Goal: Information Seeking & Learning: Learn about a topic

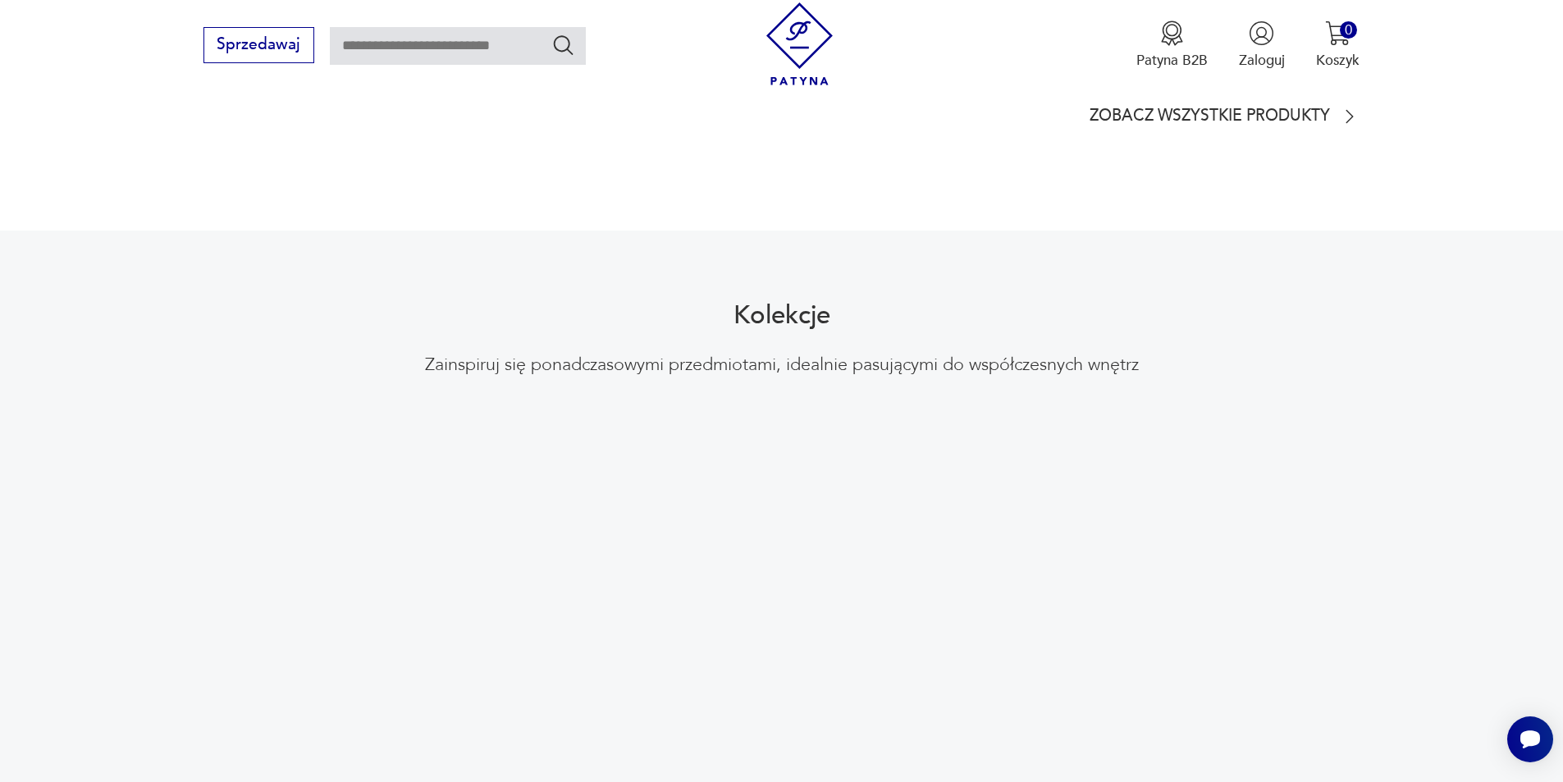
scroll to position [1723, 0]
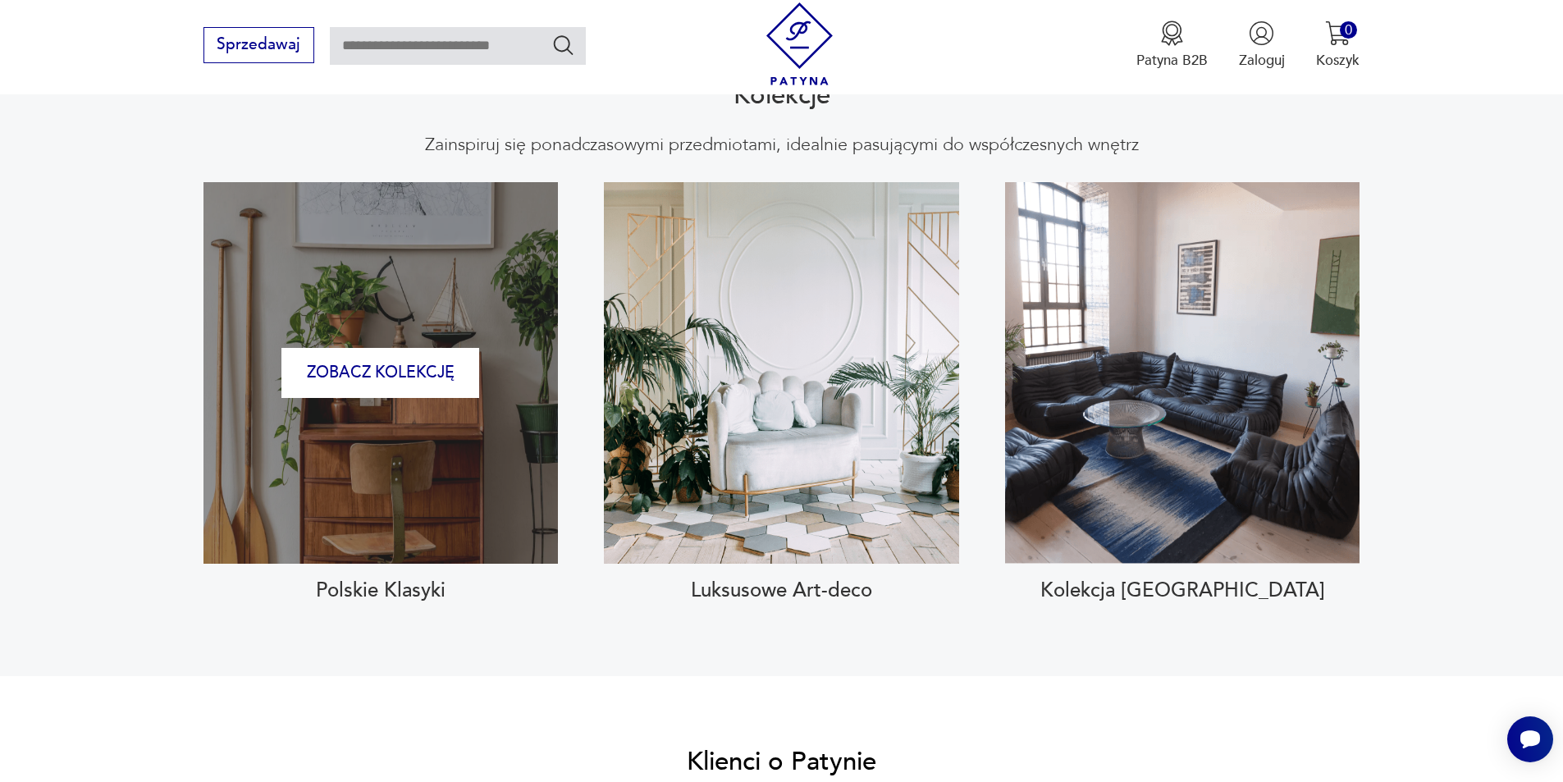
drag, startPoint x: 375, startPoint y: 489, endPoint x: 317, endPoint y: 386, distance: 118.6
click at [317, 386] on div "Zobacz kolekcję" at bounding box center [380, 372] width 354 height 381
click at [317, 354] on button "Zobacz kolekcję" at bounding box center [380, 373] width 198 height 50
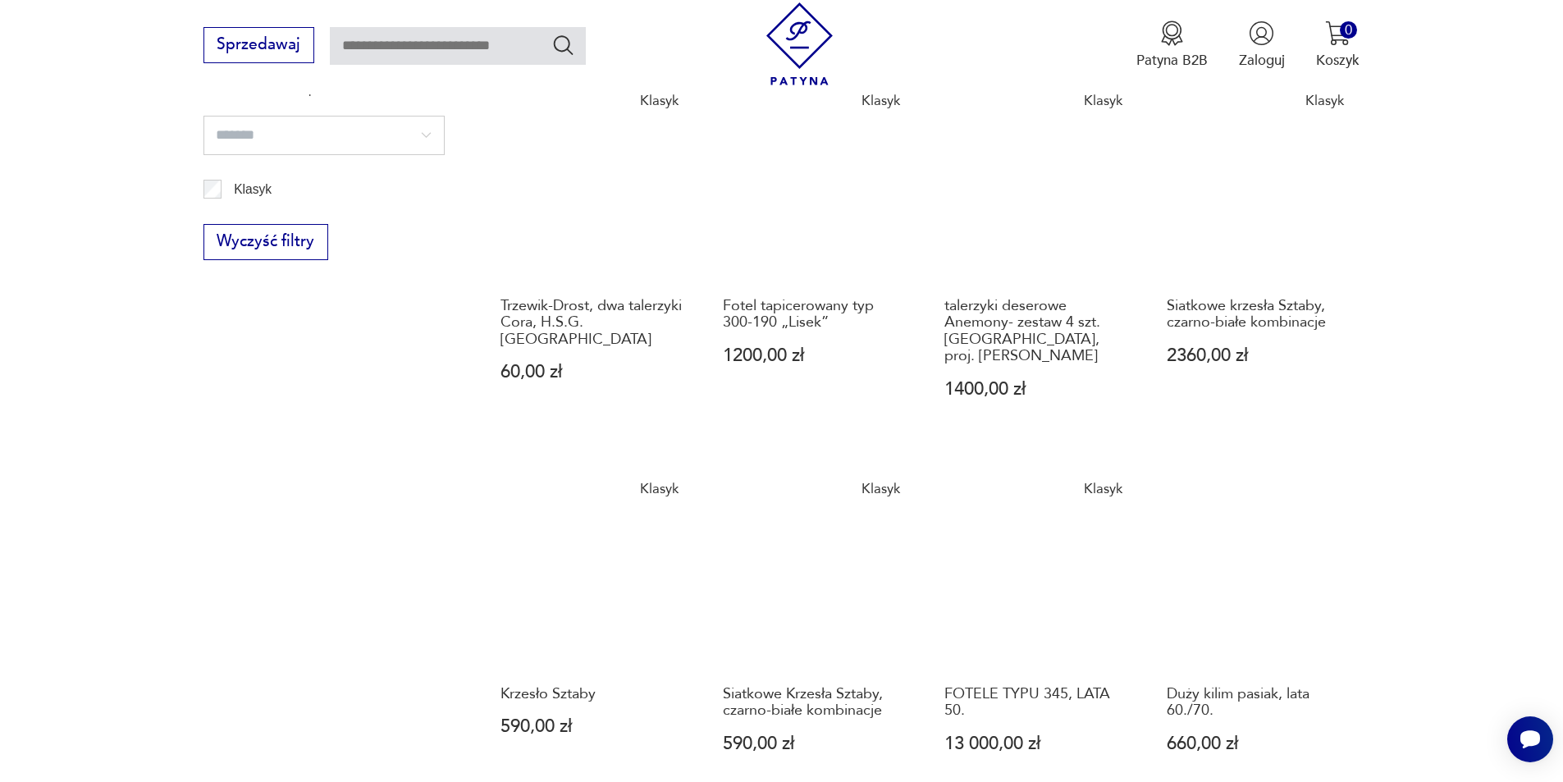
scroll to position [1246, 0]
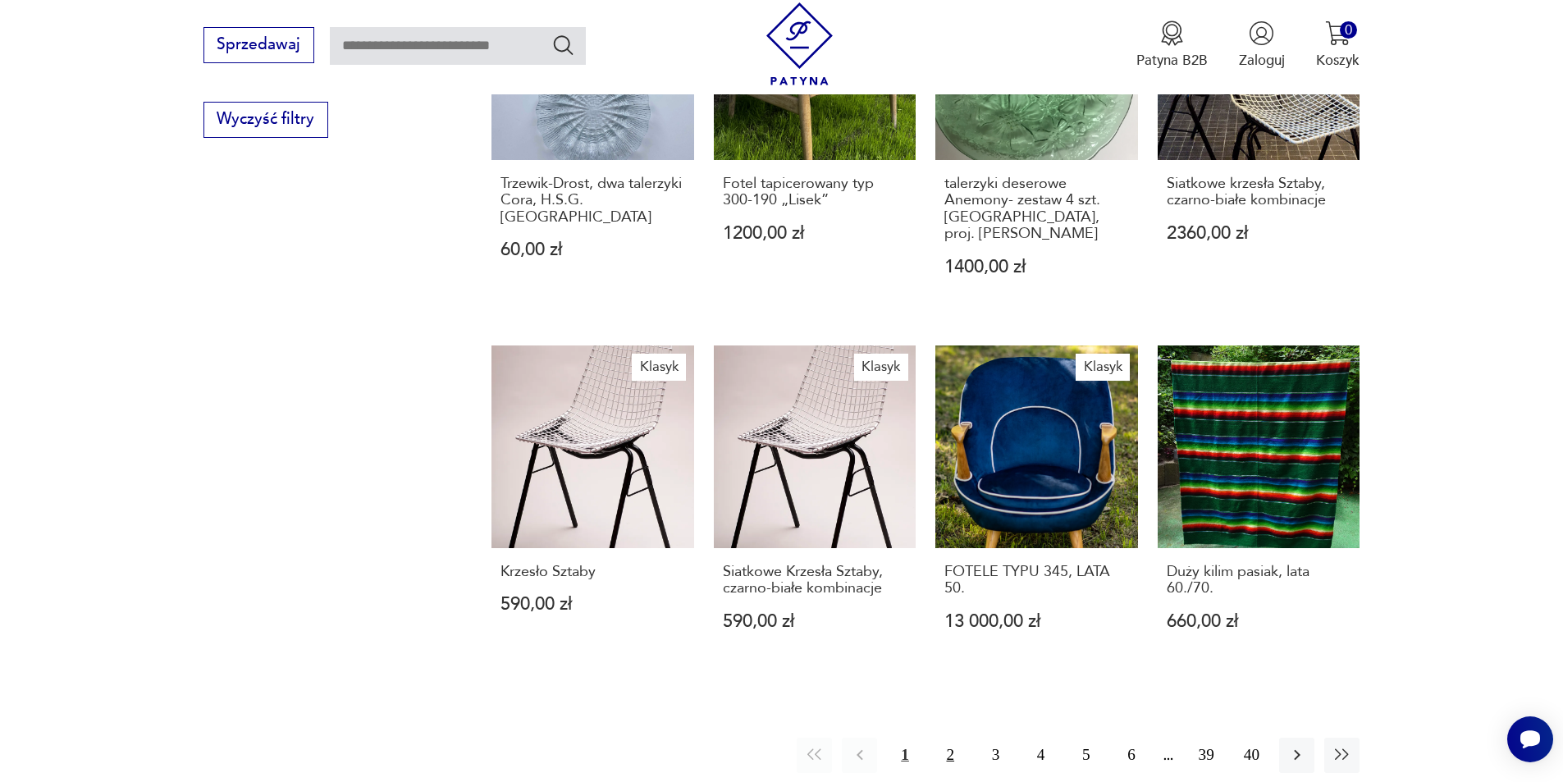
click at [951, 737] on button "2" at bounding box center [950, 754] width 35 height 35
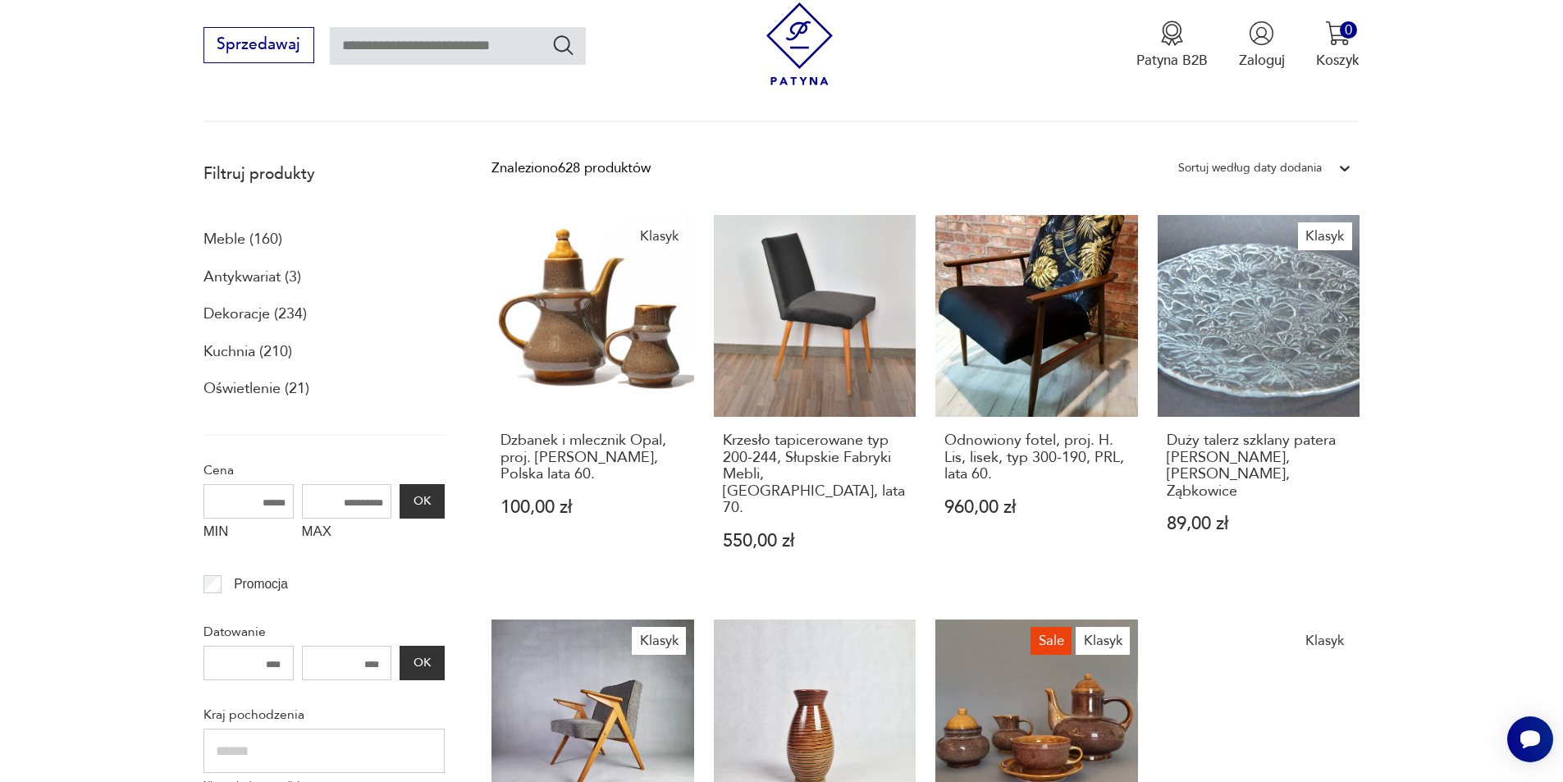
scroll to position [98, 0]
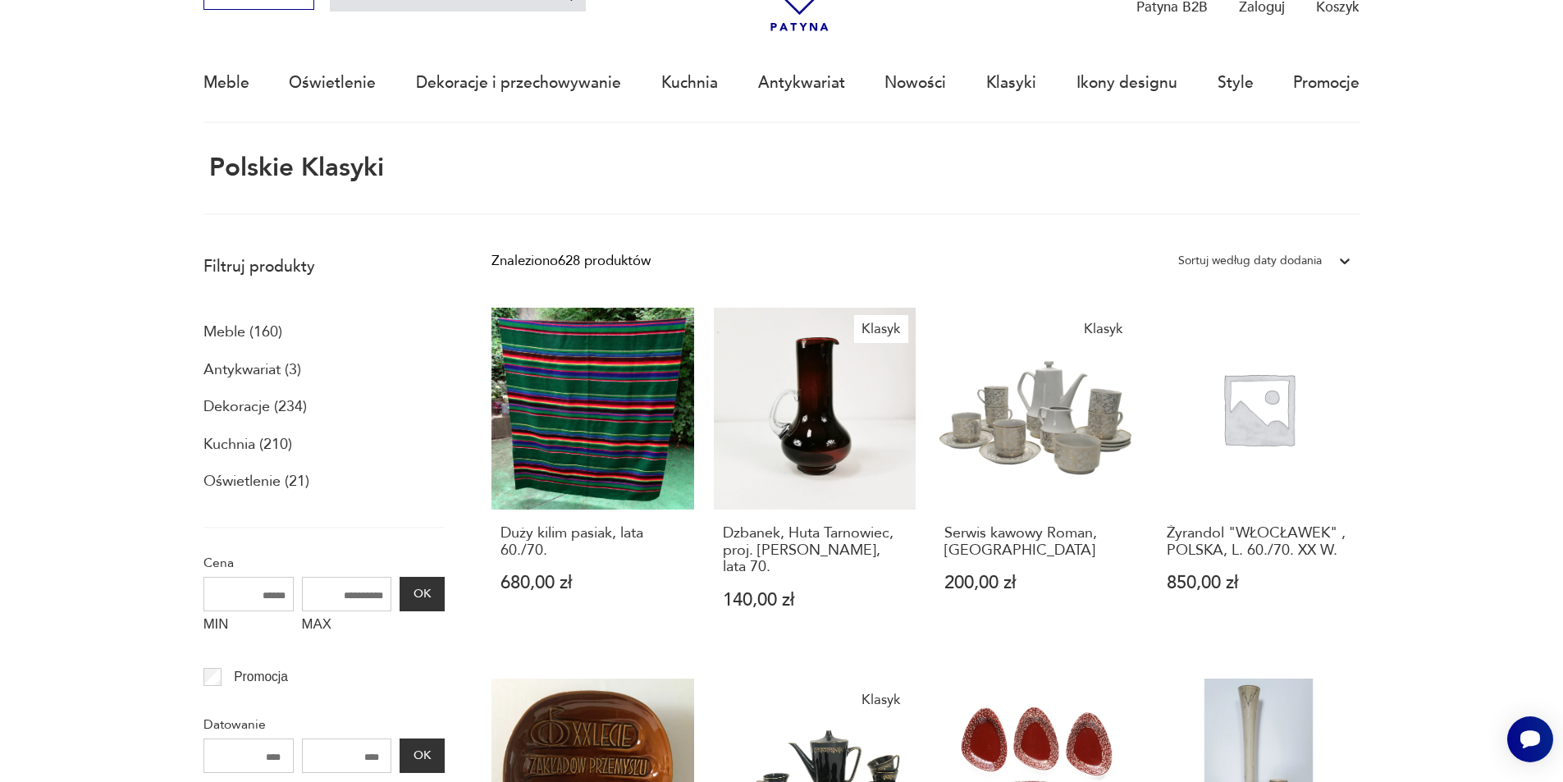
click at [232, 330] on p "Meble (160)" at bounding box center [242, 332] width 79 height 28
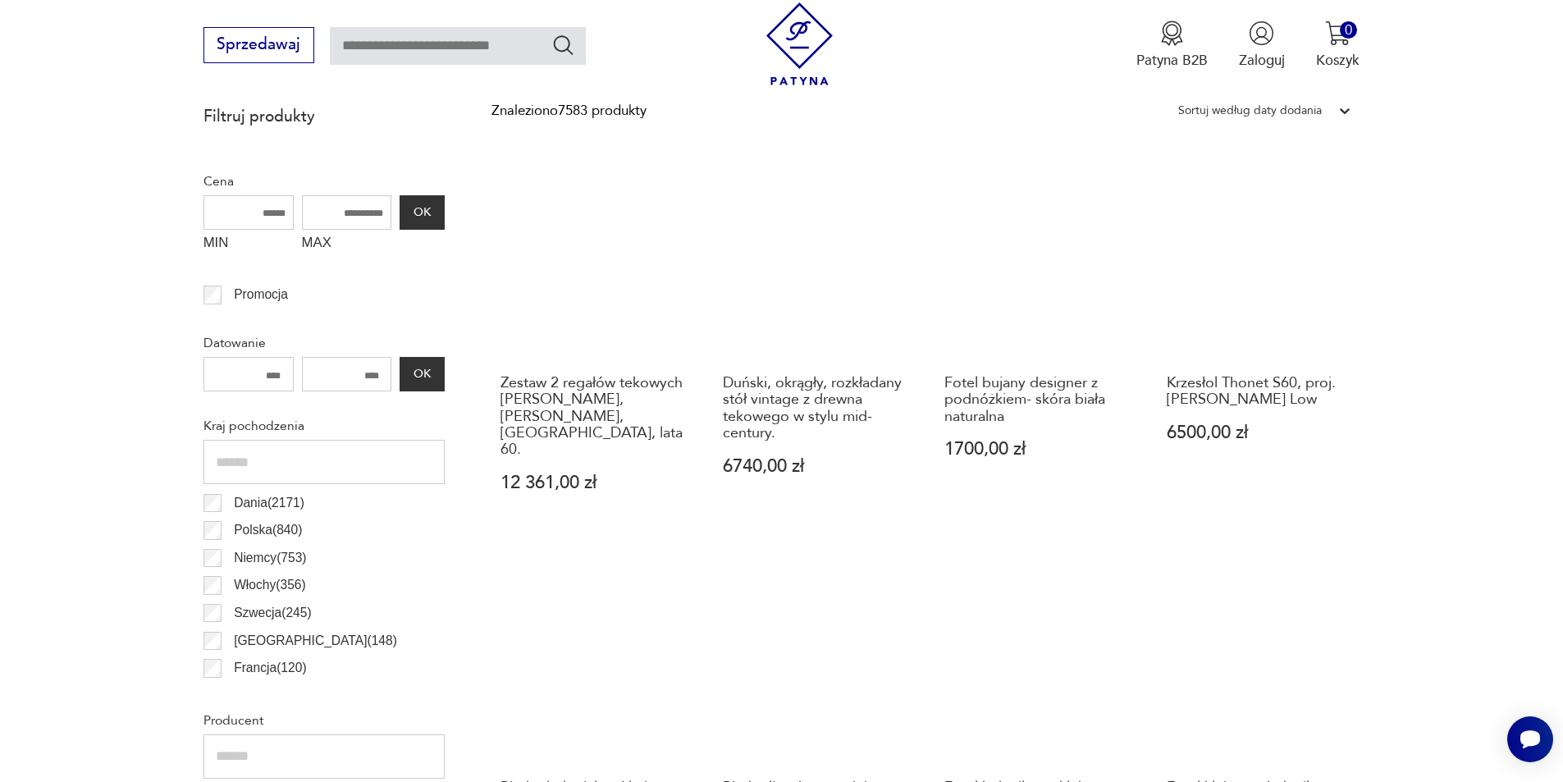
scroll to position [817, 0]
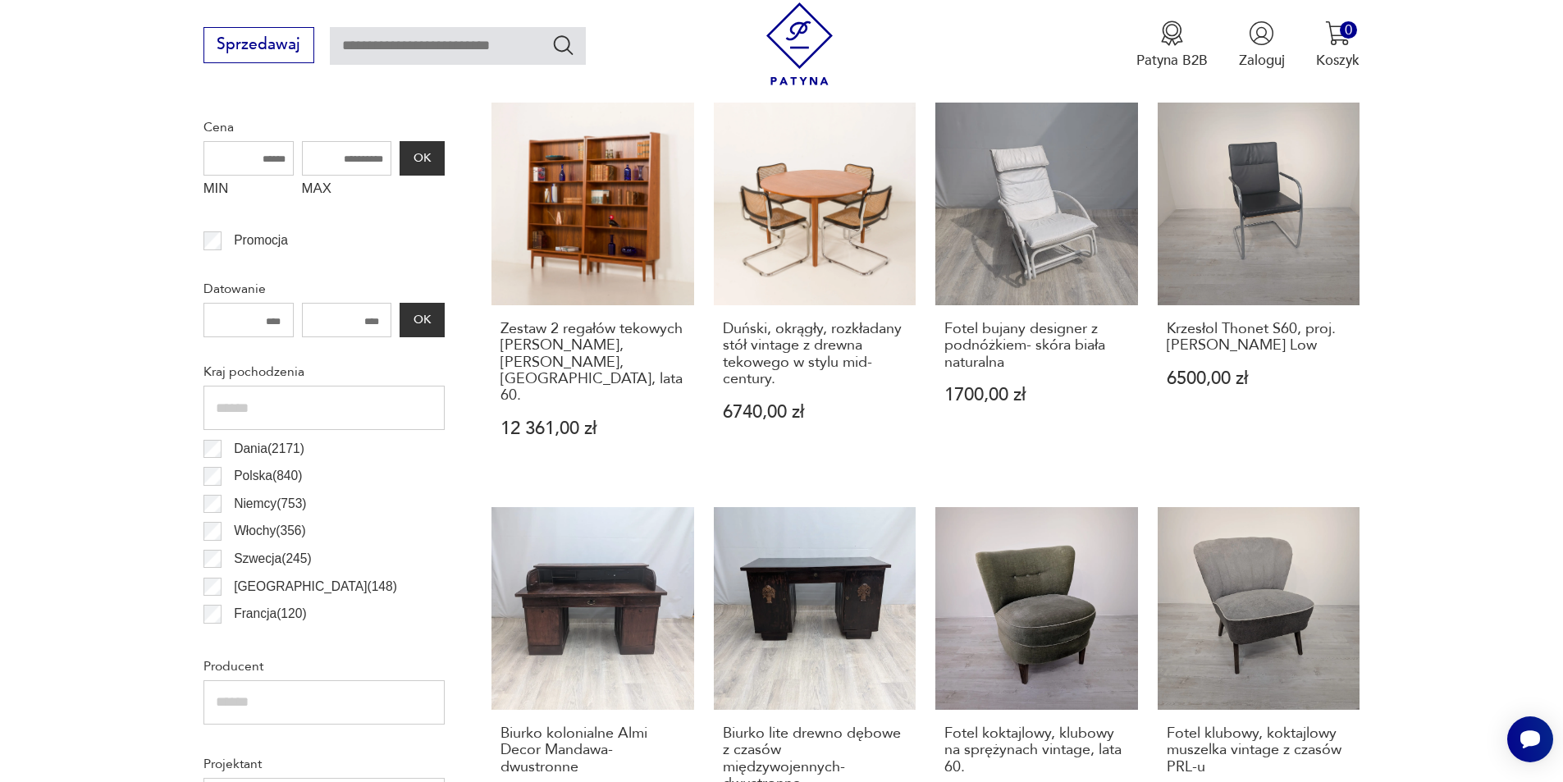
click at [215, 412] on div "Kraj pochodzenia Dania ( 2171 ) Polska ( 840 ) Niemcy ( 753 ) Włochy ( 356 ) Sz…" at bounding box center [323, 495] width 241 height 274
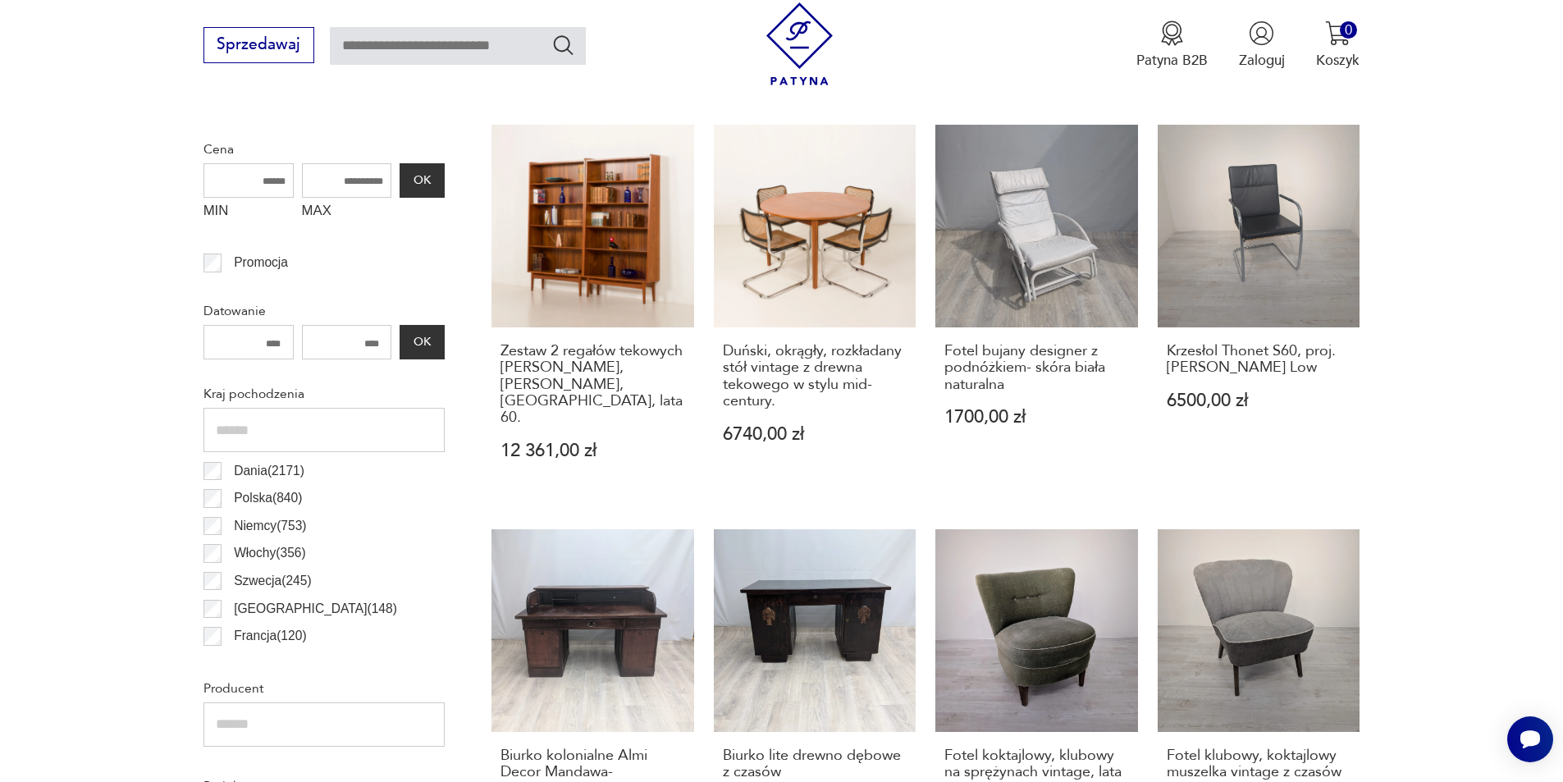
scroll to position [546, 0]
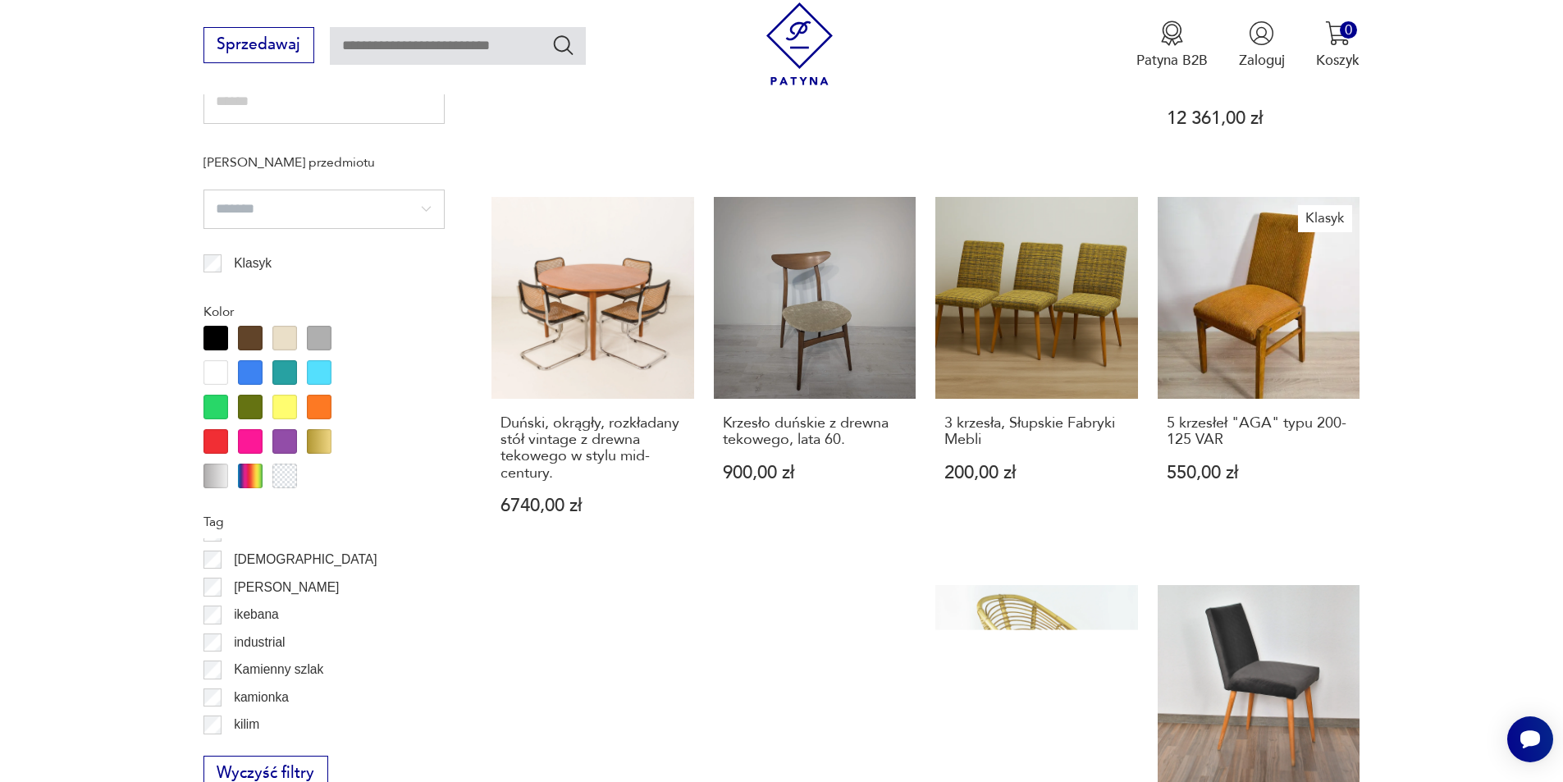
scroll to position [820, 0]
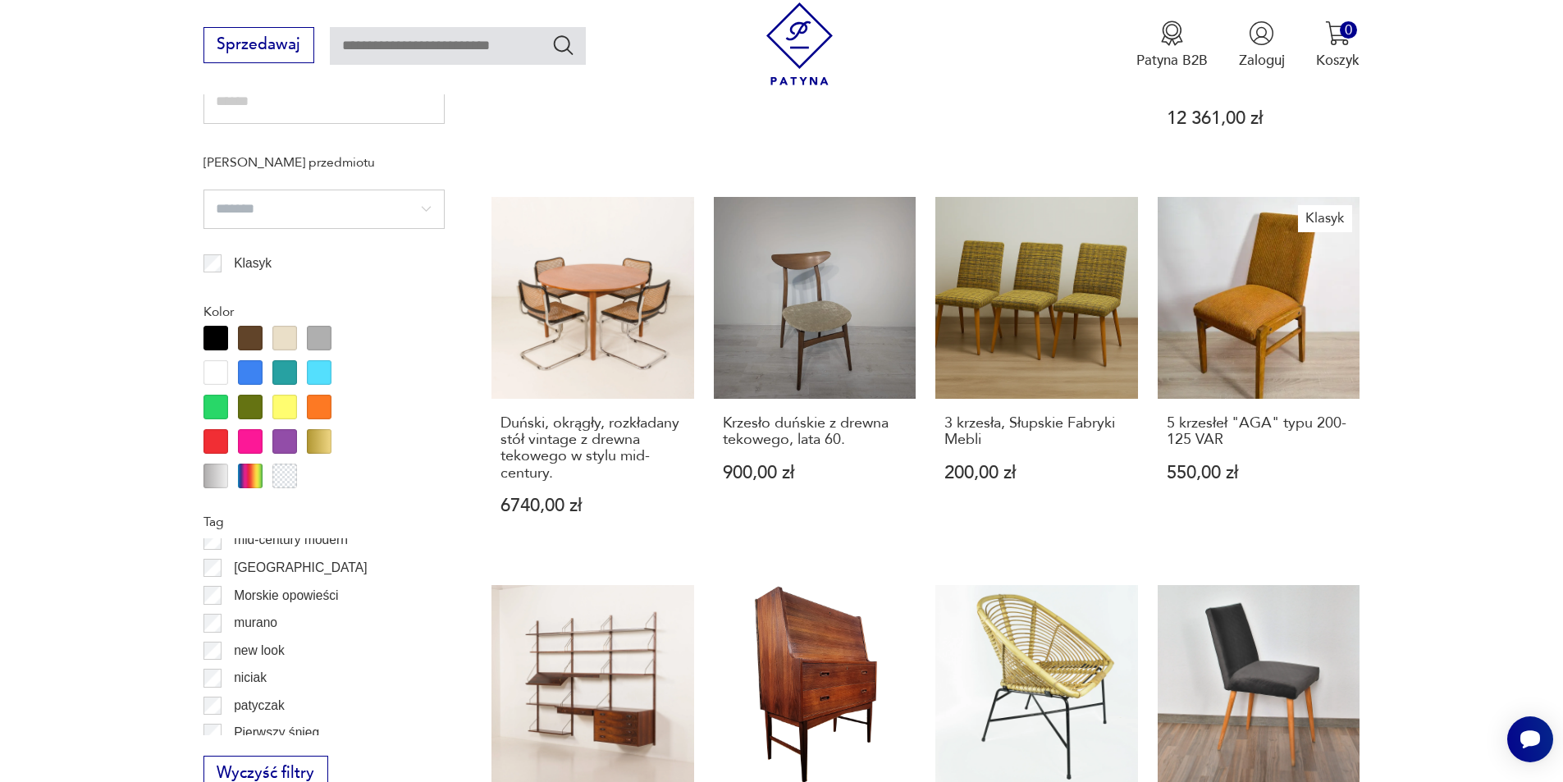
click at [135, 646] on section "Filtruj produkty Cena MIN MAX OK Promocja Datowanie OK Kraj pochodzenia Dania (…" at bounding box center [781, 250] width 1563 height 1813
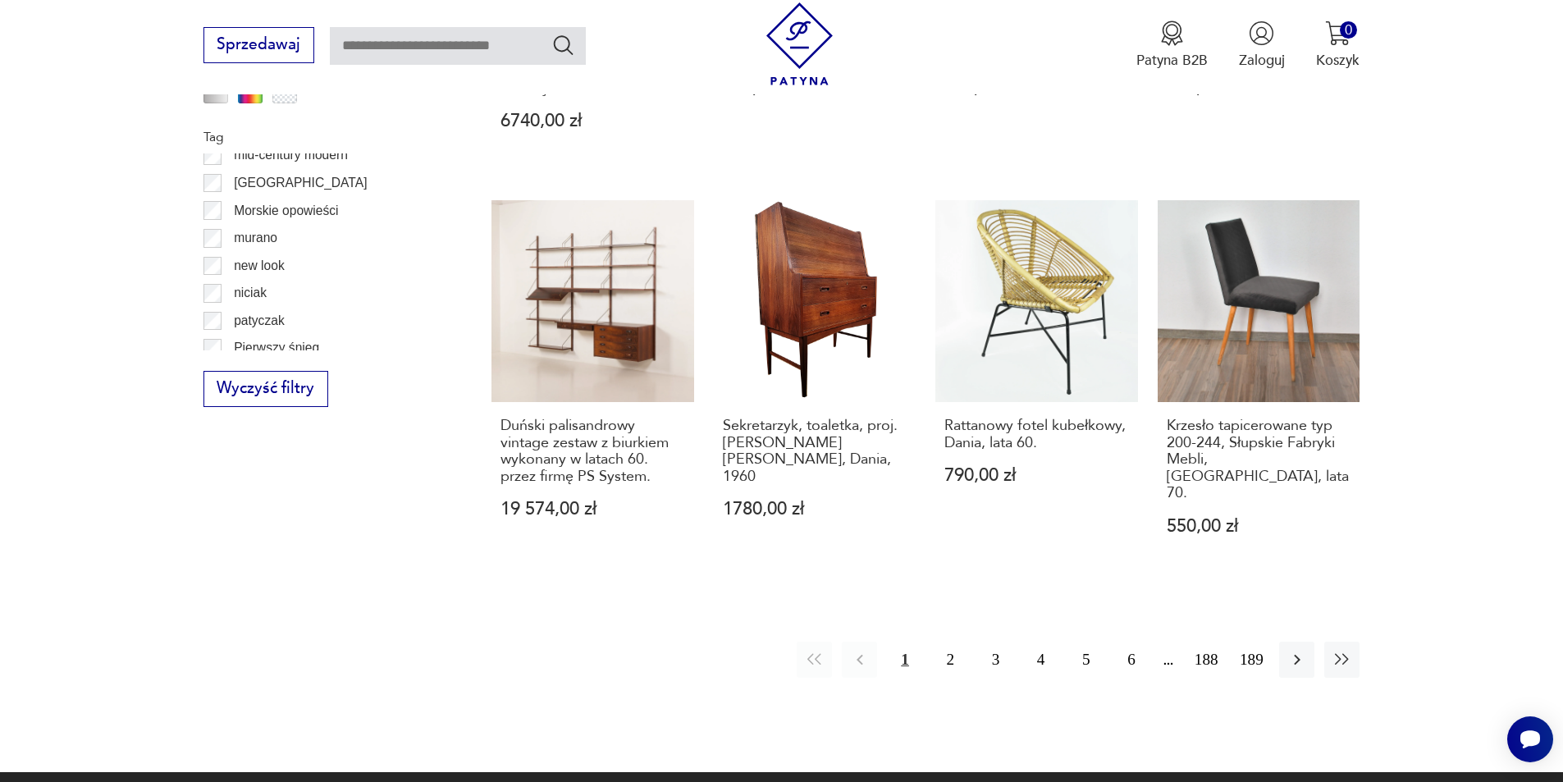
scroll to position [2023, 0]
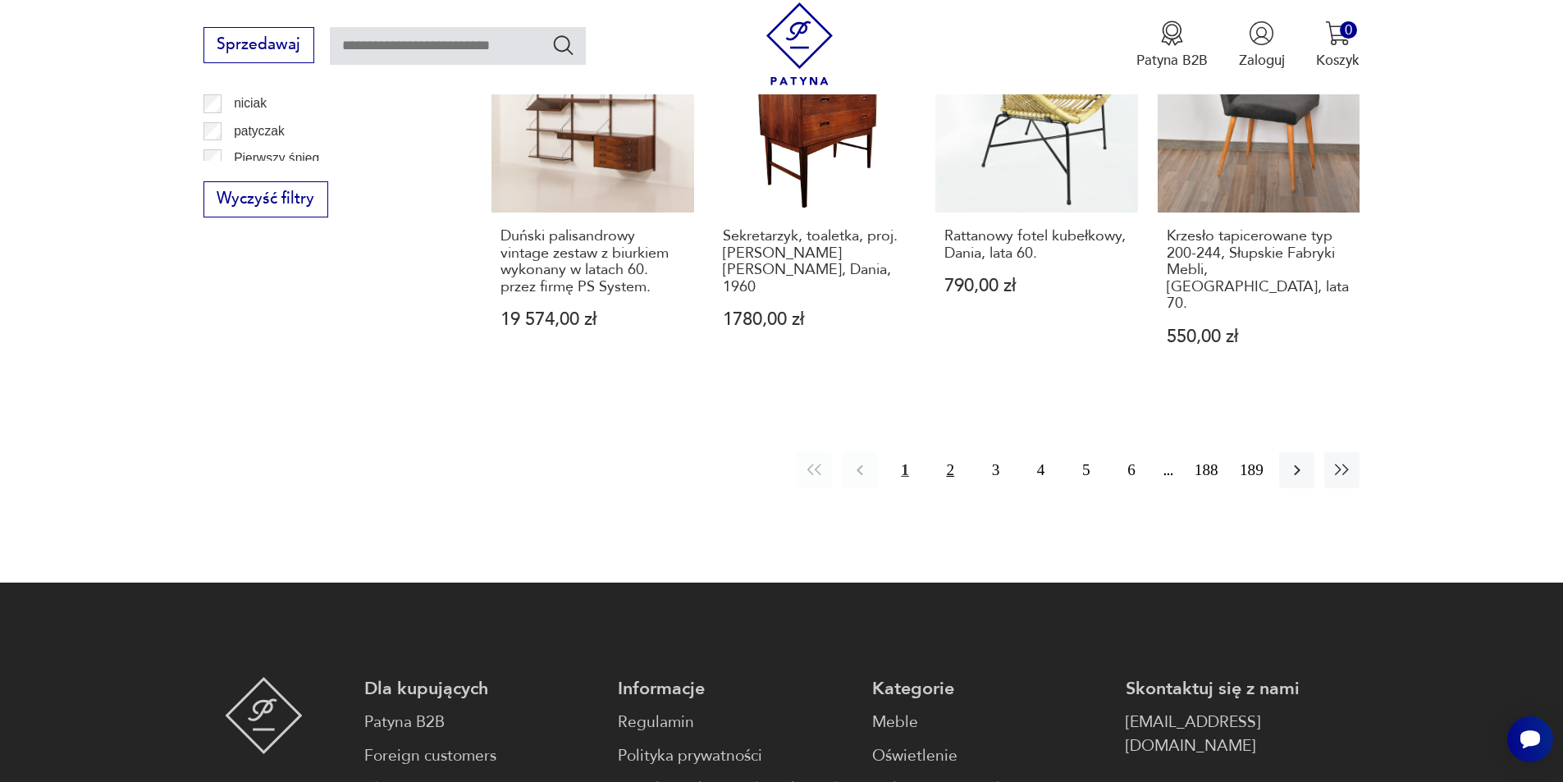
click at [943, 452] on button "2" at bounding box center [950, 469] width 35 height 35
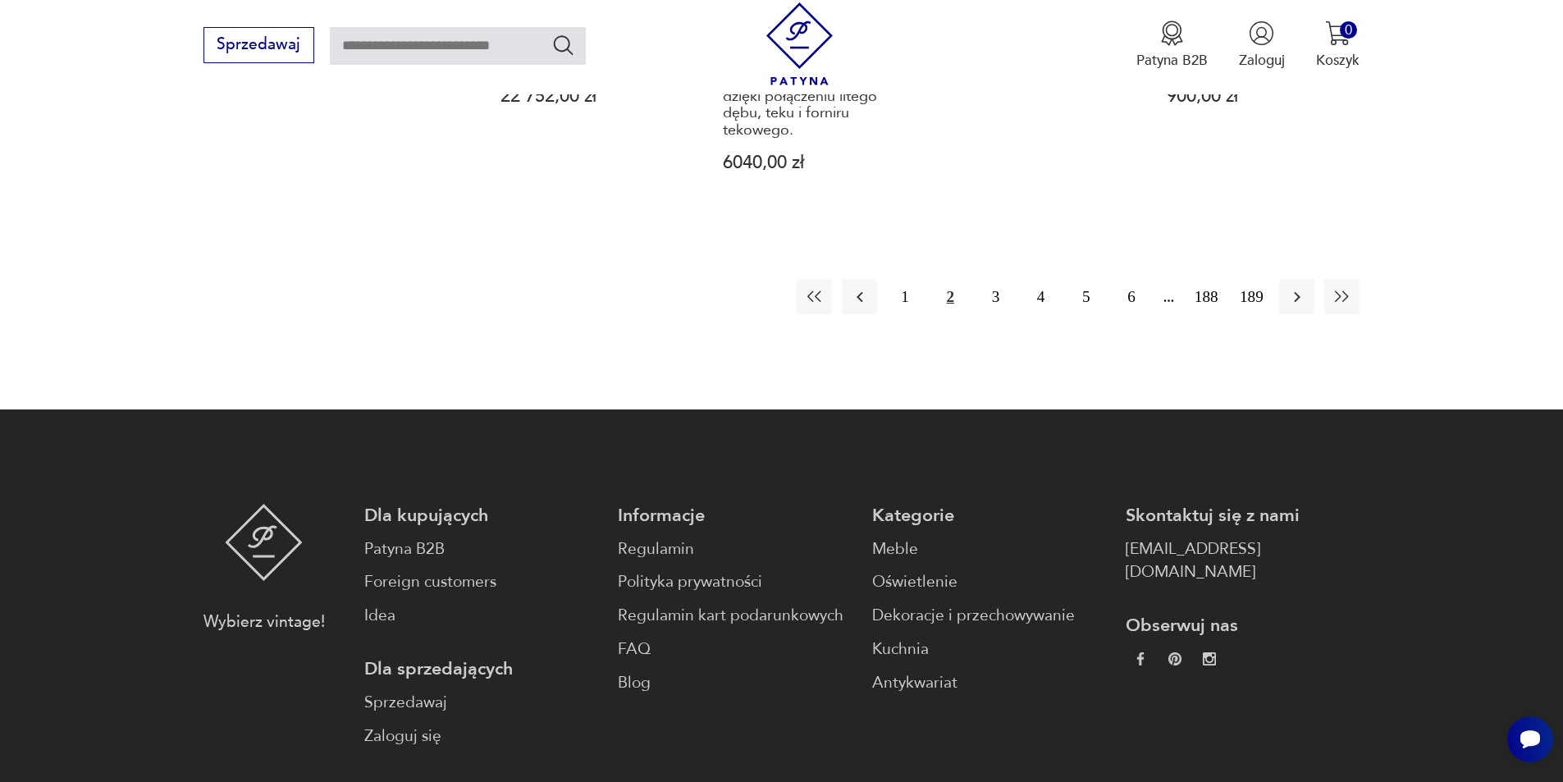
scroll to position [2351, 0]
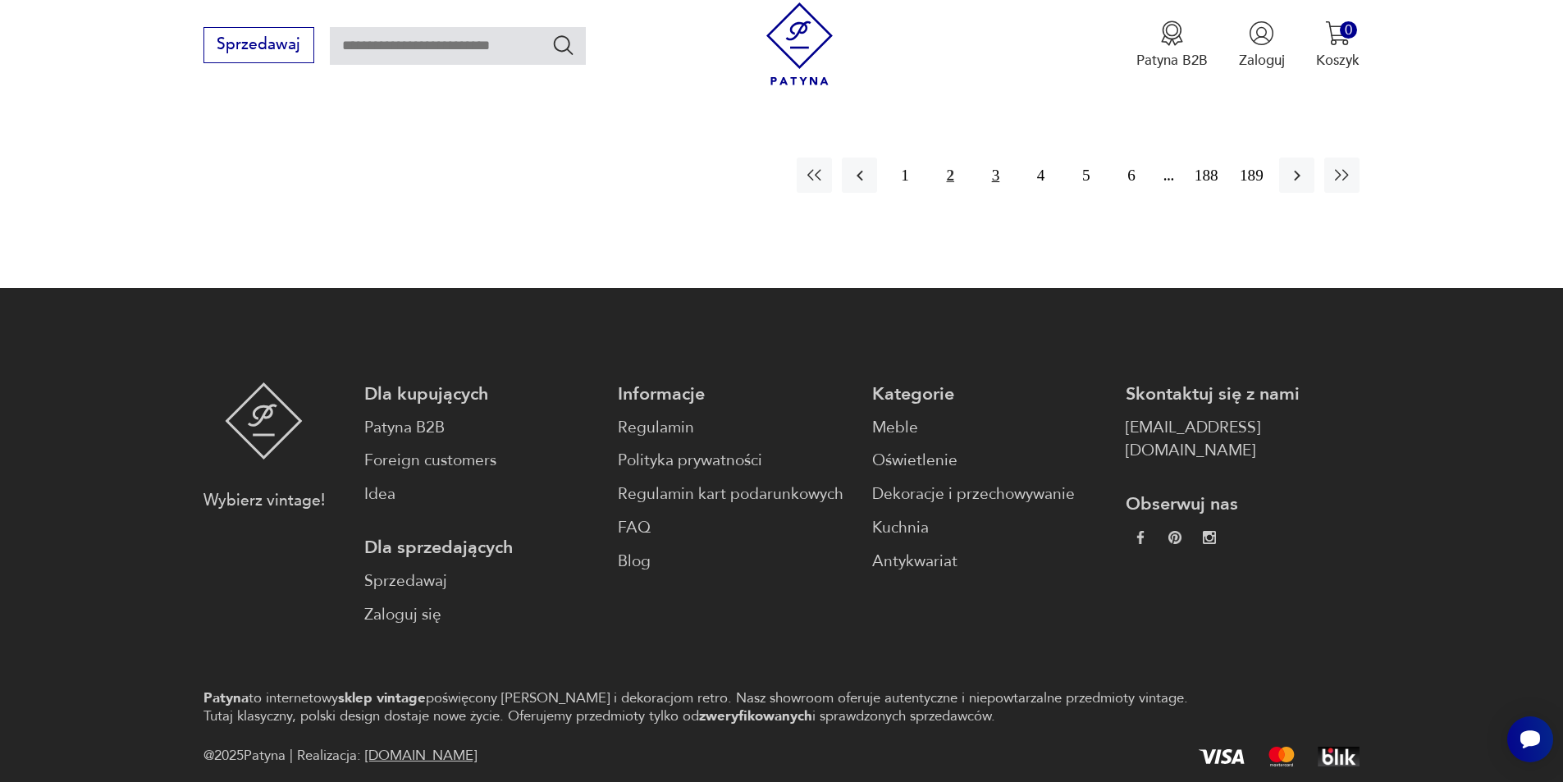
click at [995, 160] on button "3" at bounding box center [995, 174] width 35 height 35
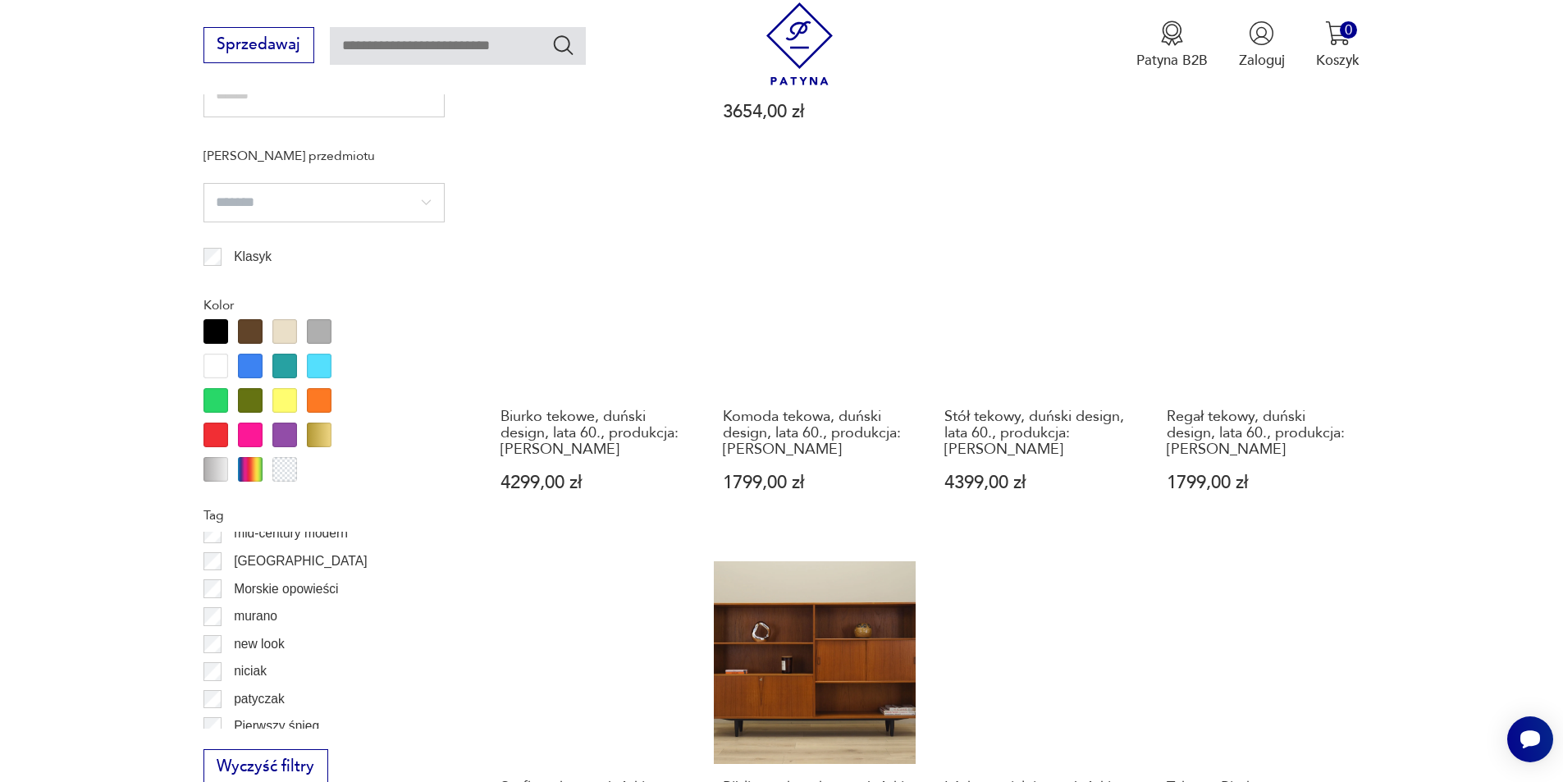
scroll to position [1449, 0]
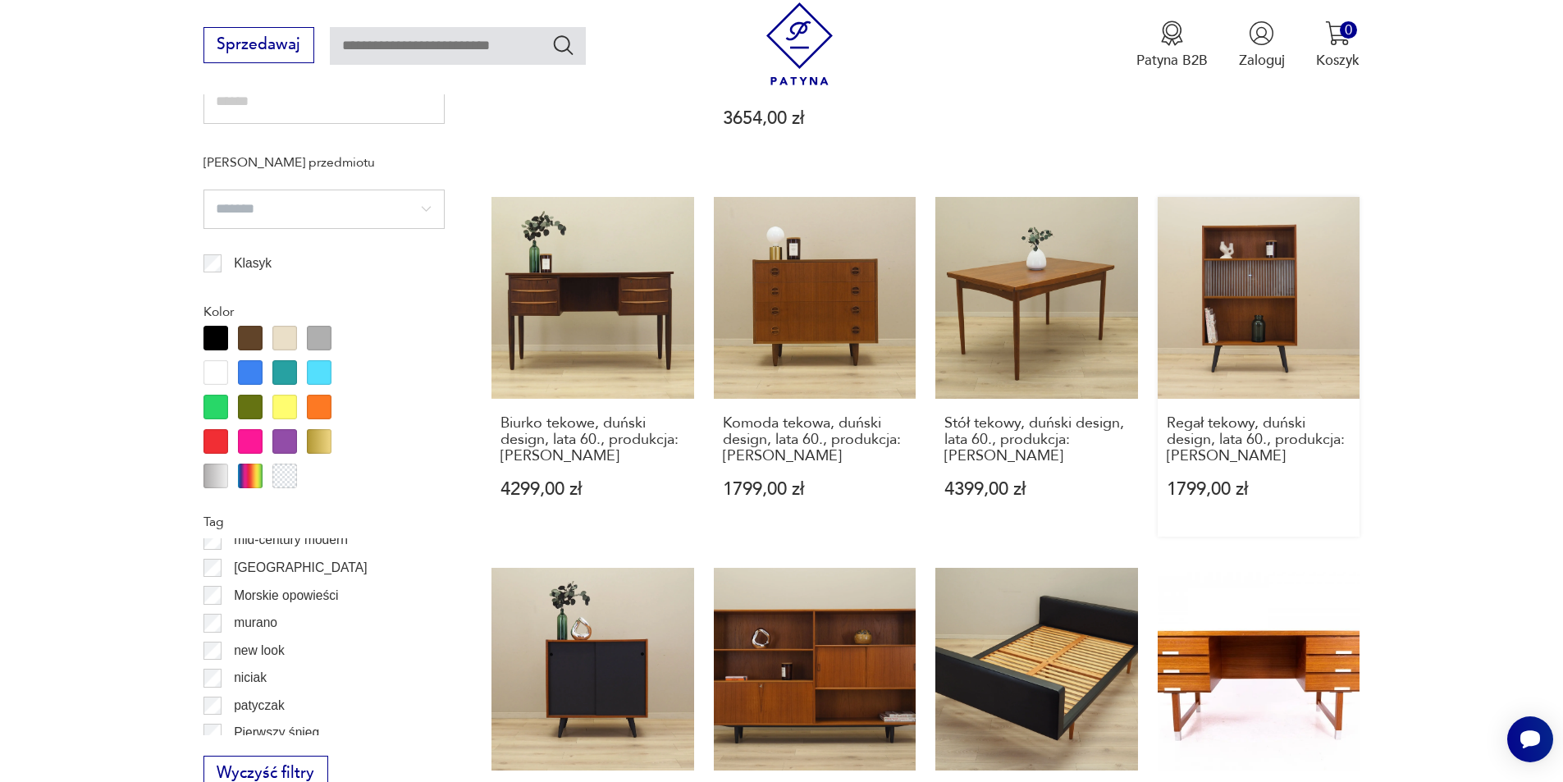
click at [1287, 298] on link "Regał tekowy, duński design, lata 60., produkcja: Dania 1799,00 zł" at bounding box center [1258, 367] width 203 height 340
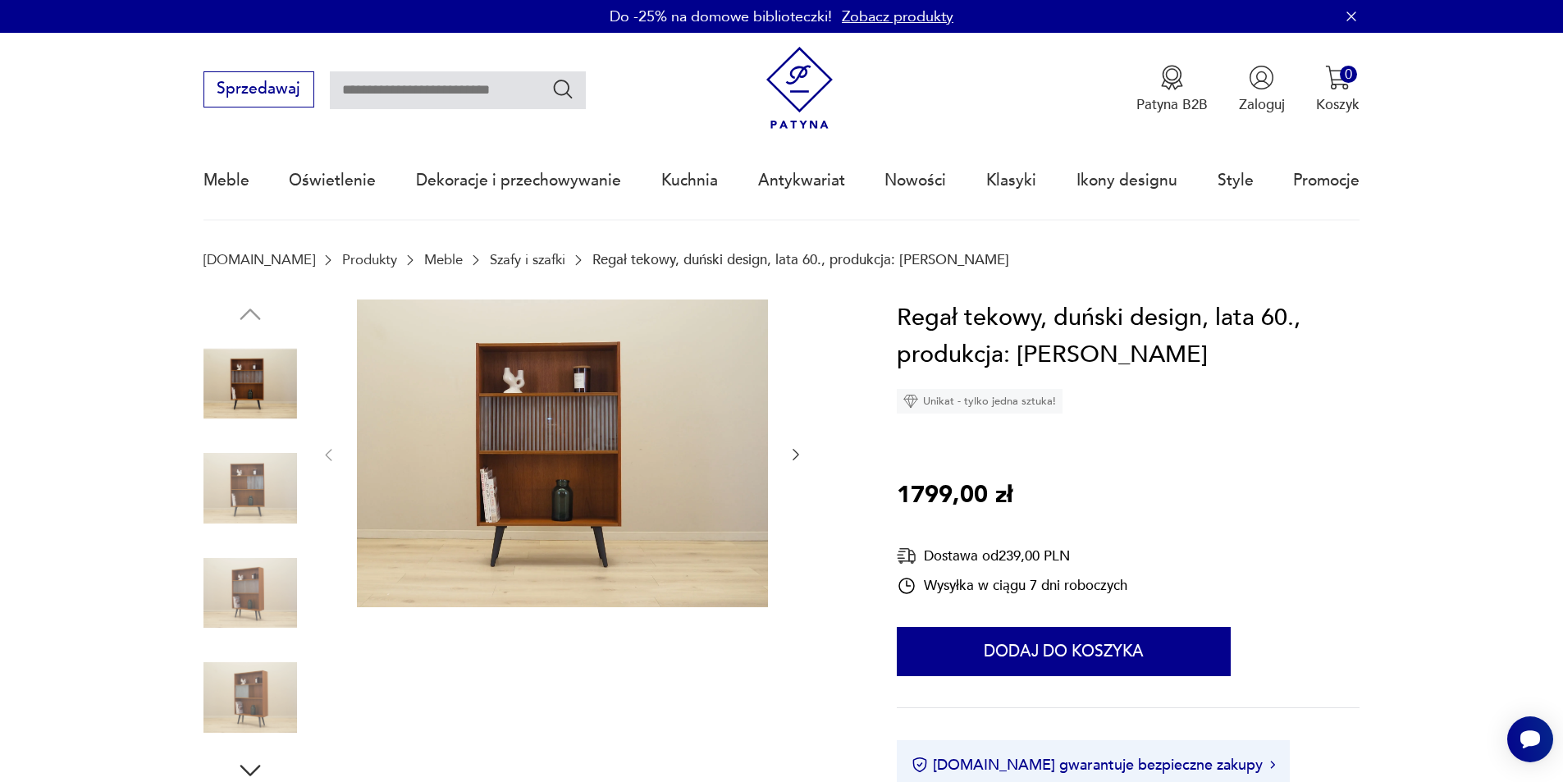
click at [504, 404] on img at bounding box center [562, 453] width 411 height 308
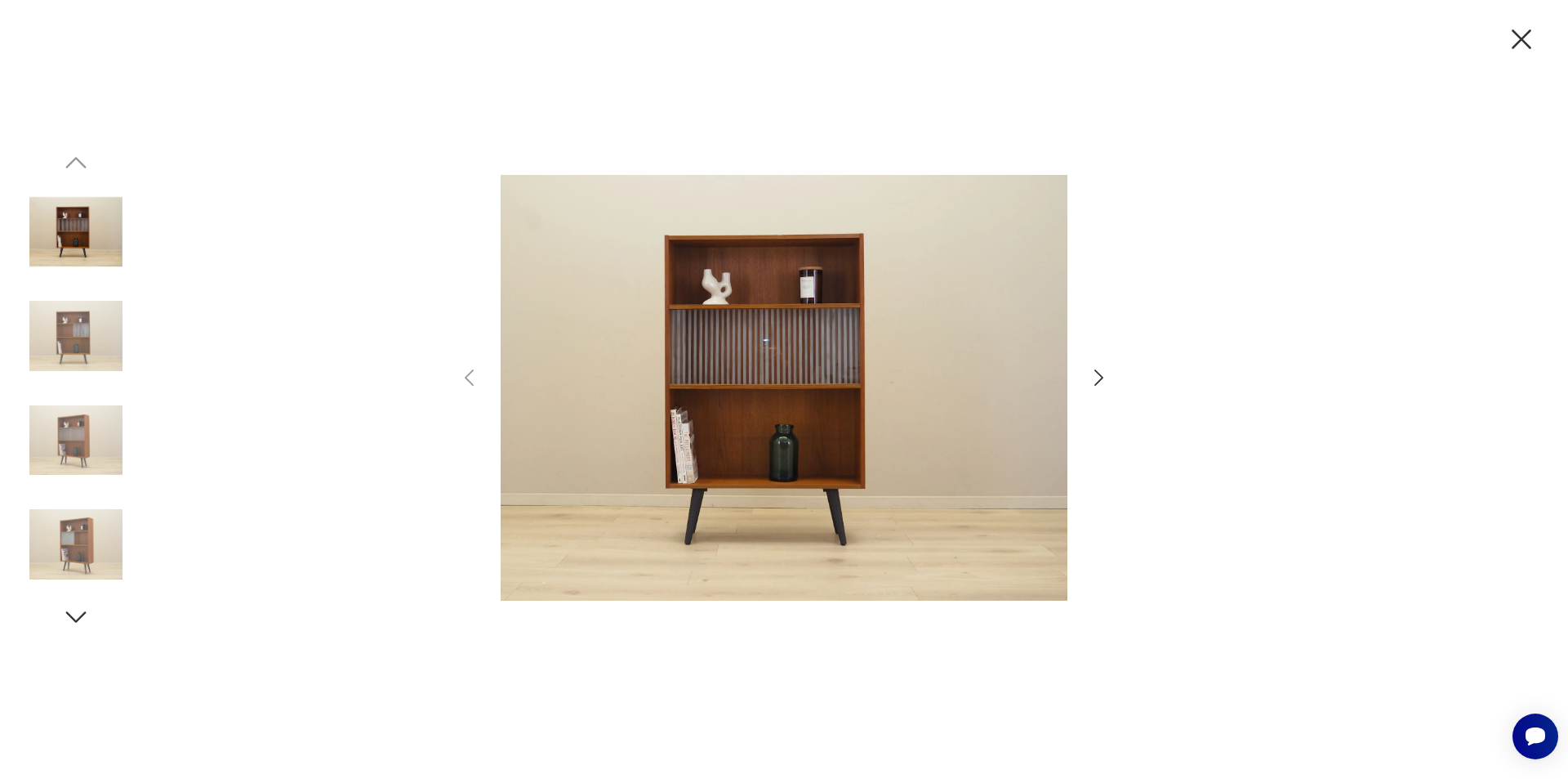
click at [54, 331] on img at bounding box center [77, 336] width 94 height 94
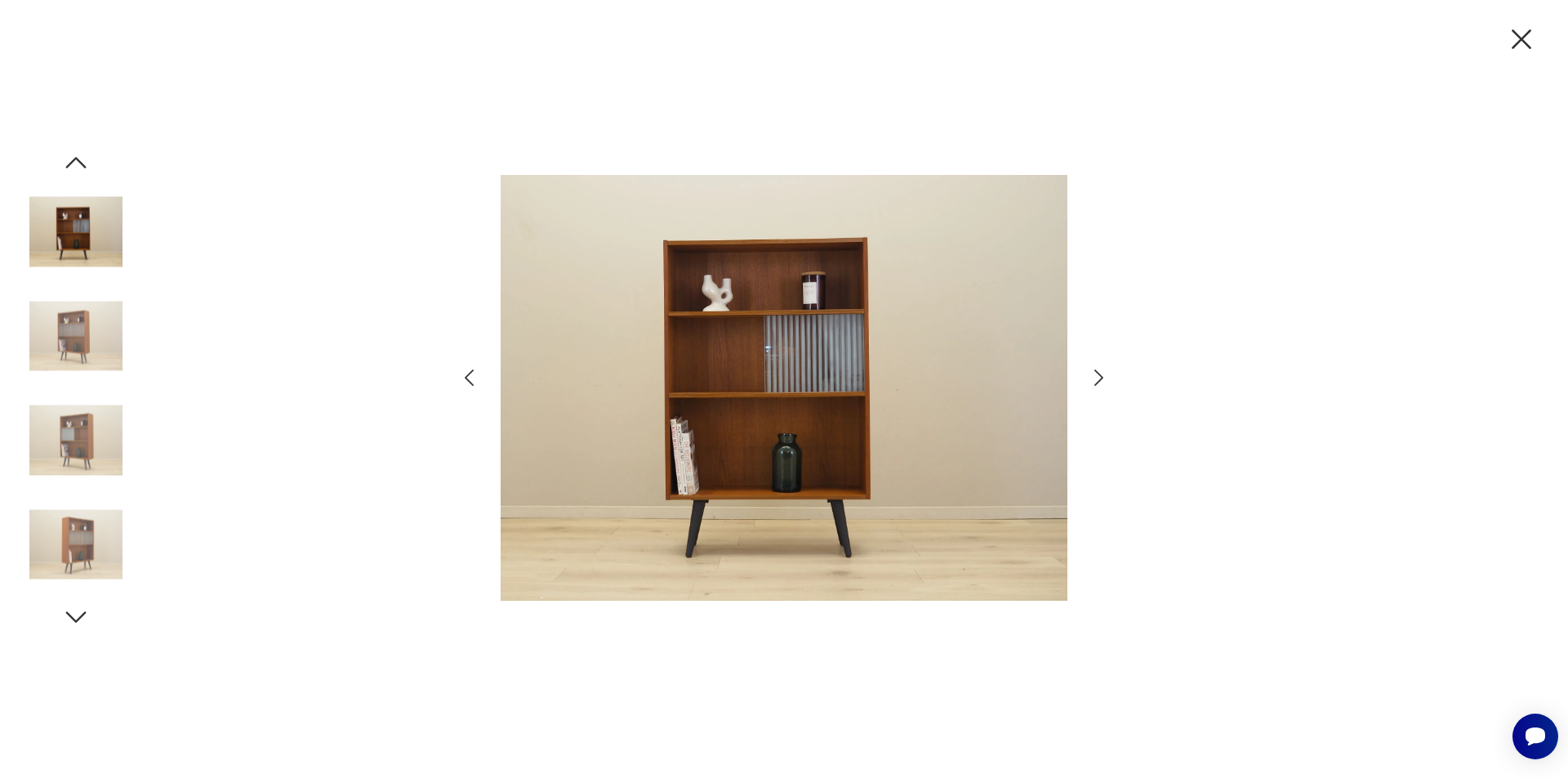
click at [78, 344] on img at bounding box center [77, 336] width 94 height 94
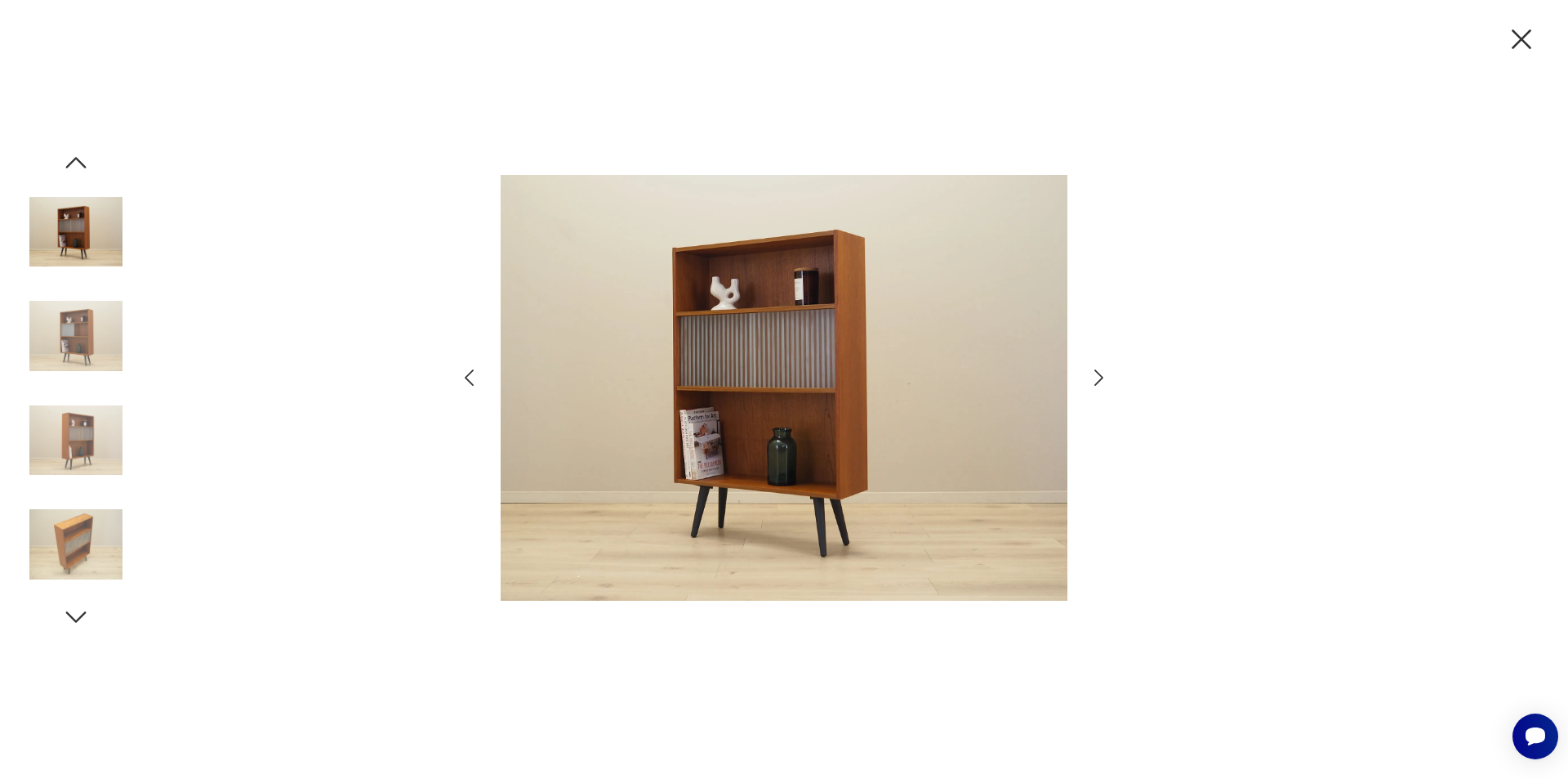
click at [62, 405] on img at bounding box center [77, 440] width 94 height 94
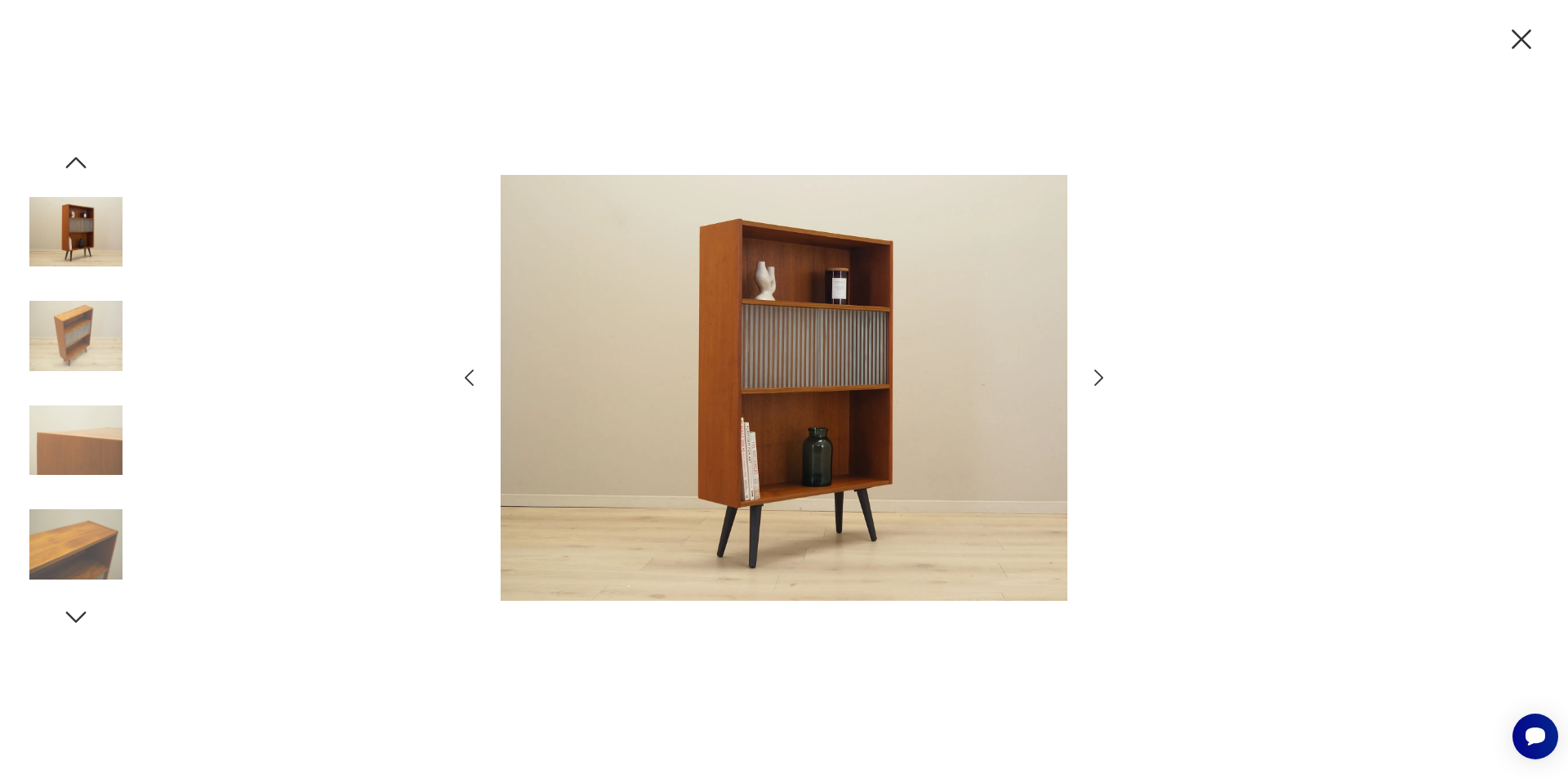
click at [58, 472] on img at bounding box center [77, 440] width 94 height 94
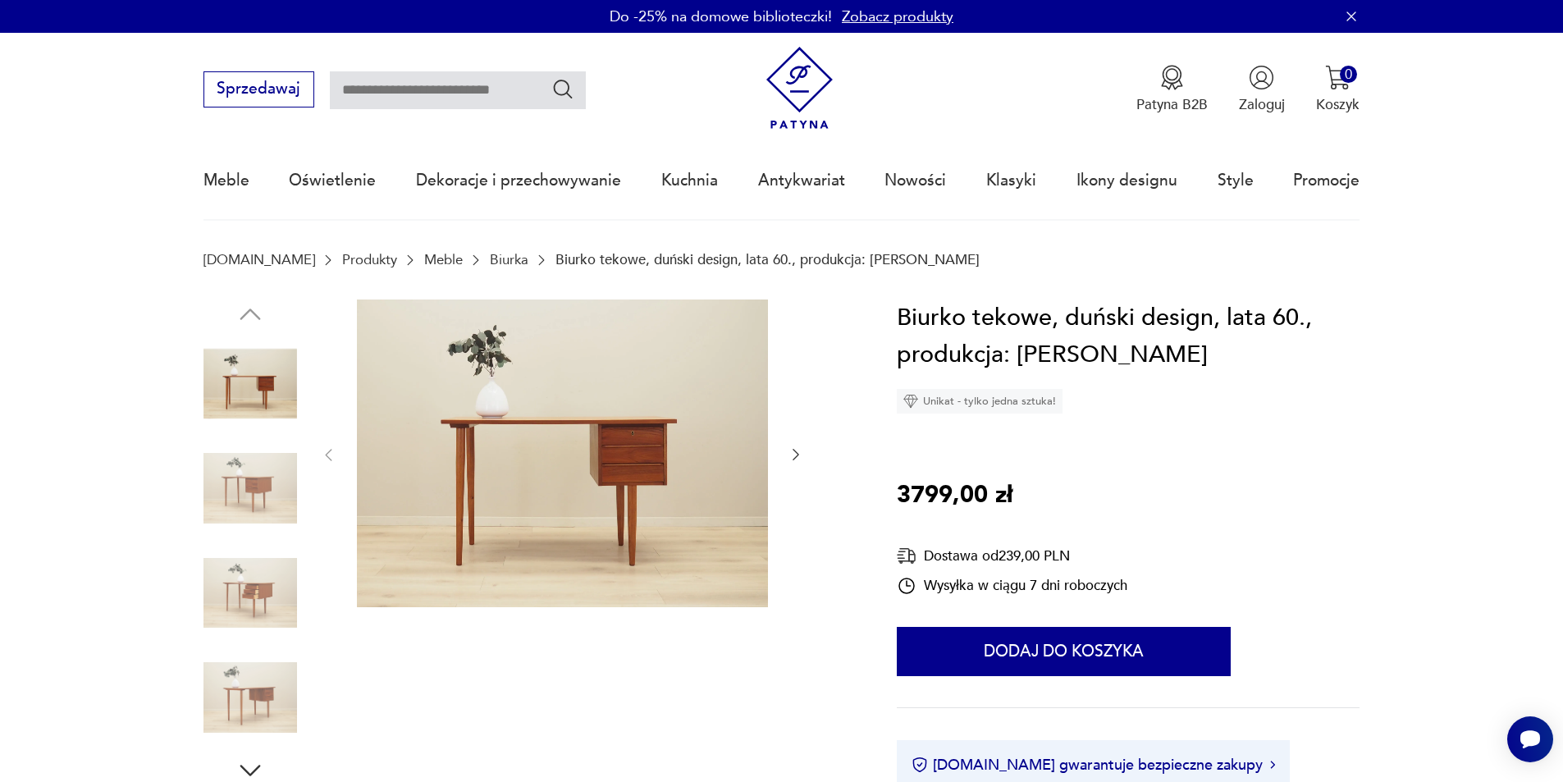
click at [276, 497] on img at bounding box center [250, 488] width 94 height 94
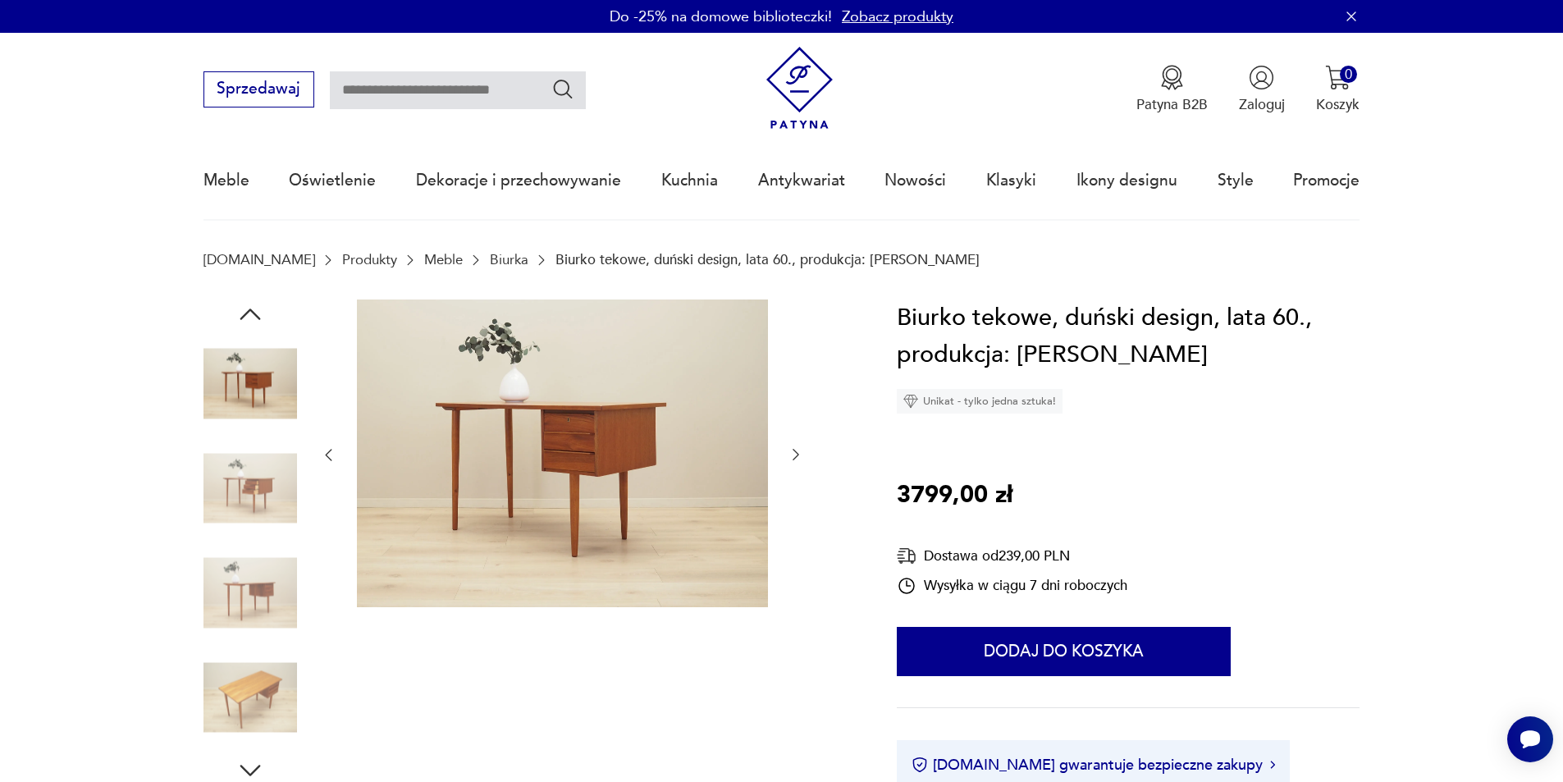
click at [256, 579] on img at bounding box center [250, 593] width 94 height 94
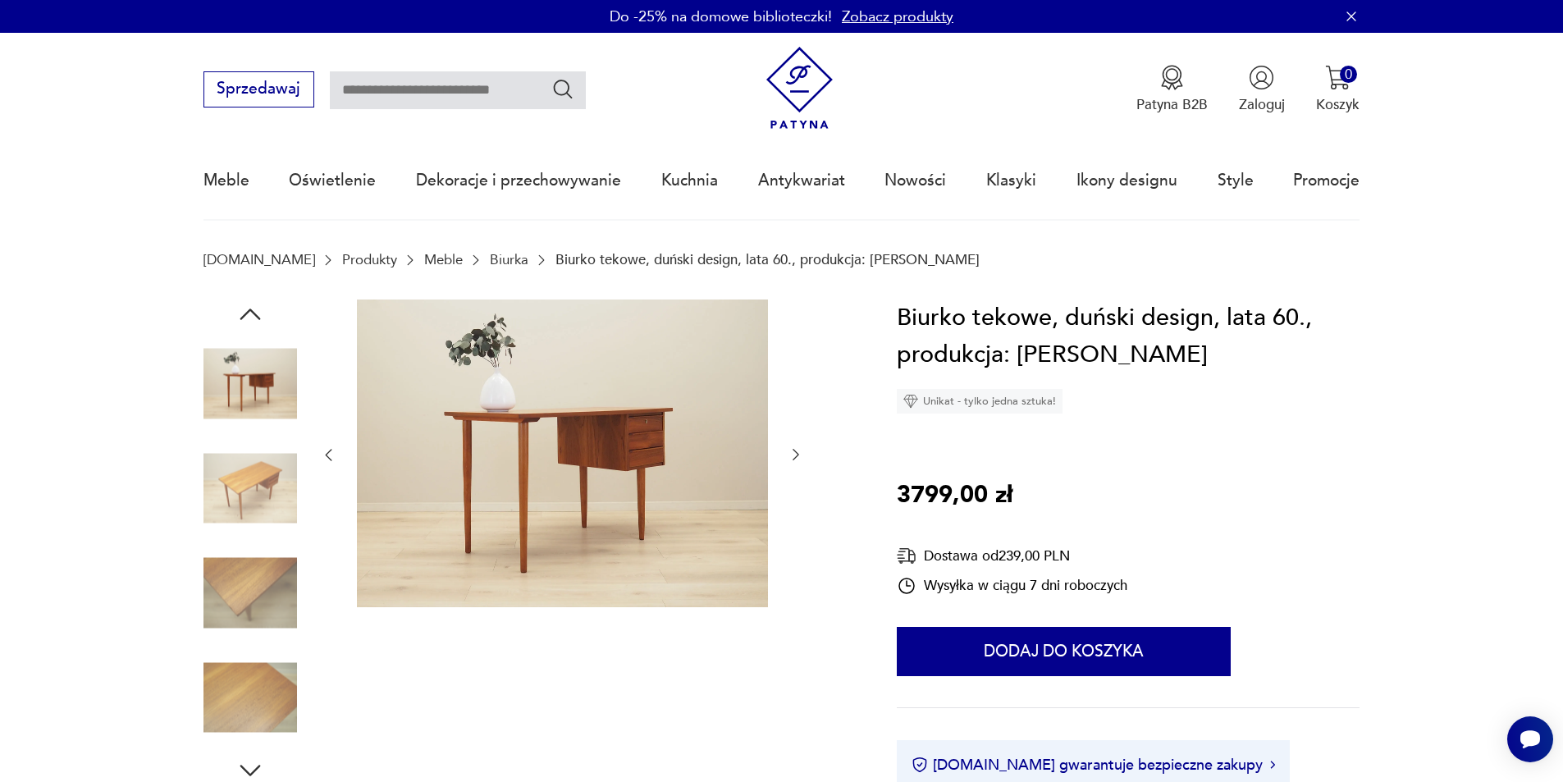
click at [254, 641] on div at bounding box center [250, 594] width 94 height 97
click at [244, 726] on img at bounding box center [250, 697] width 94 height 94
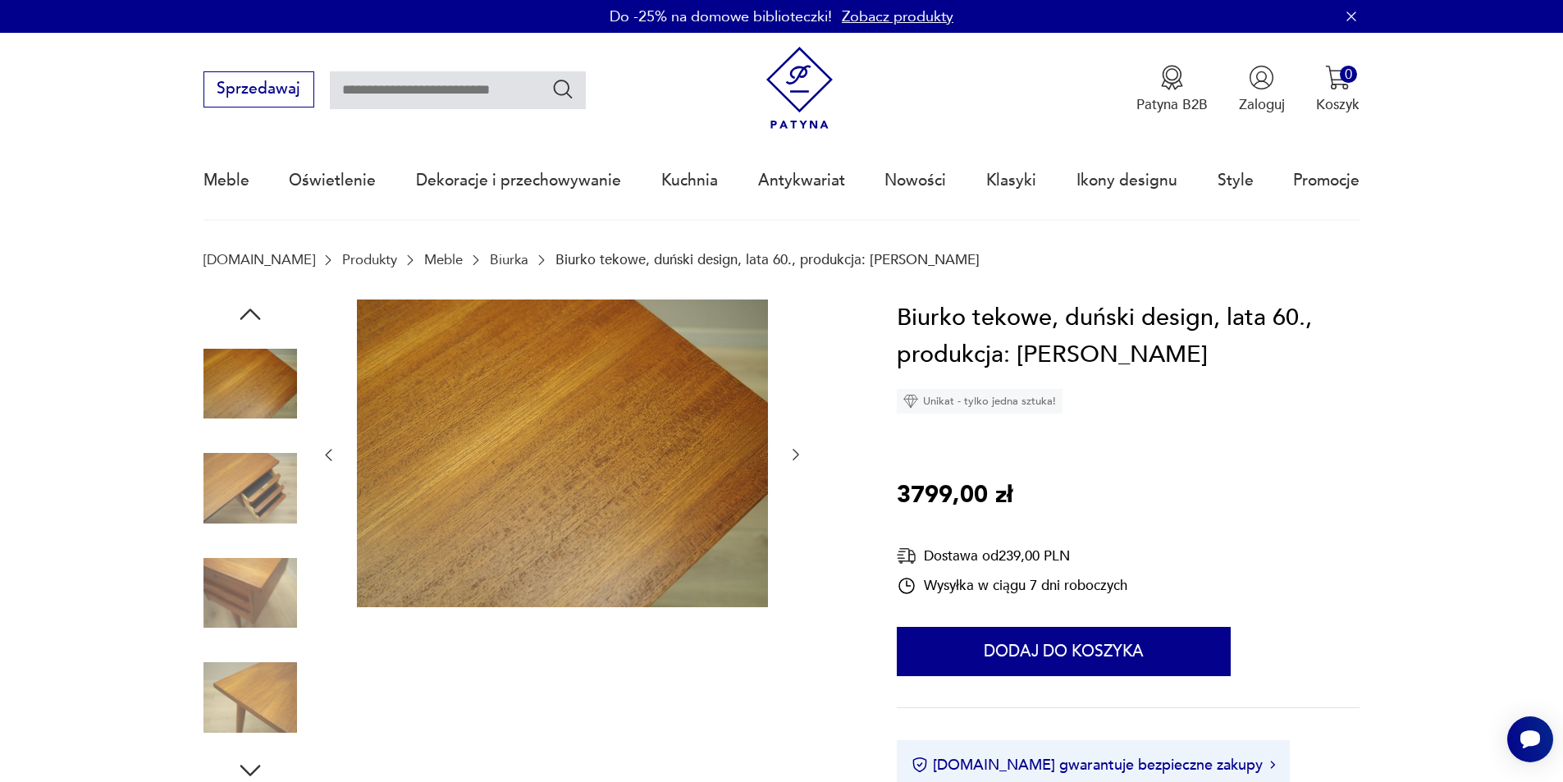
click at [280, 555] on img at bounding box center [250, 593] width 94 height 94
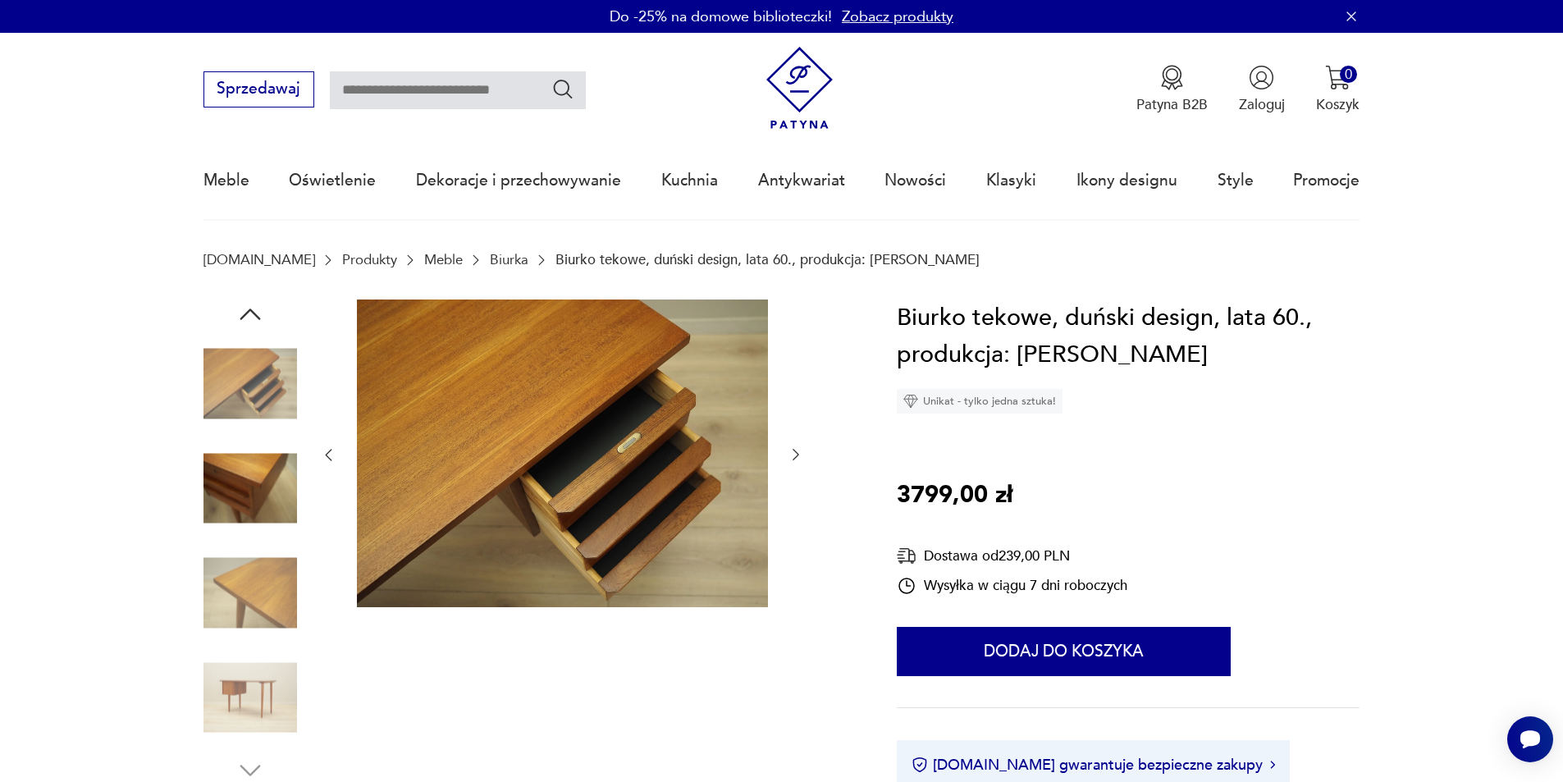
click at [281, 513] on img at bounding box center [250, 488] width 94 height 94
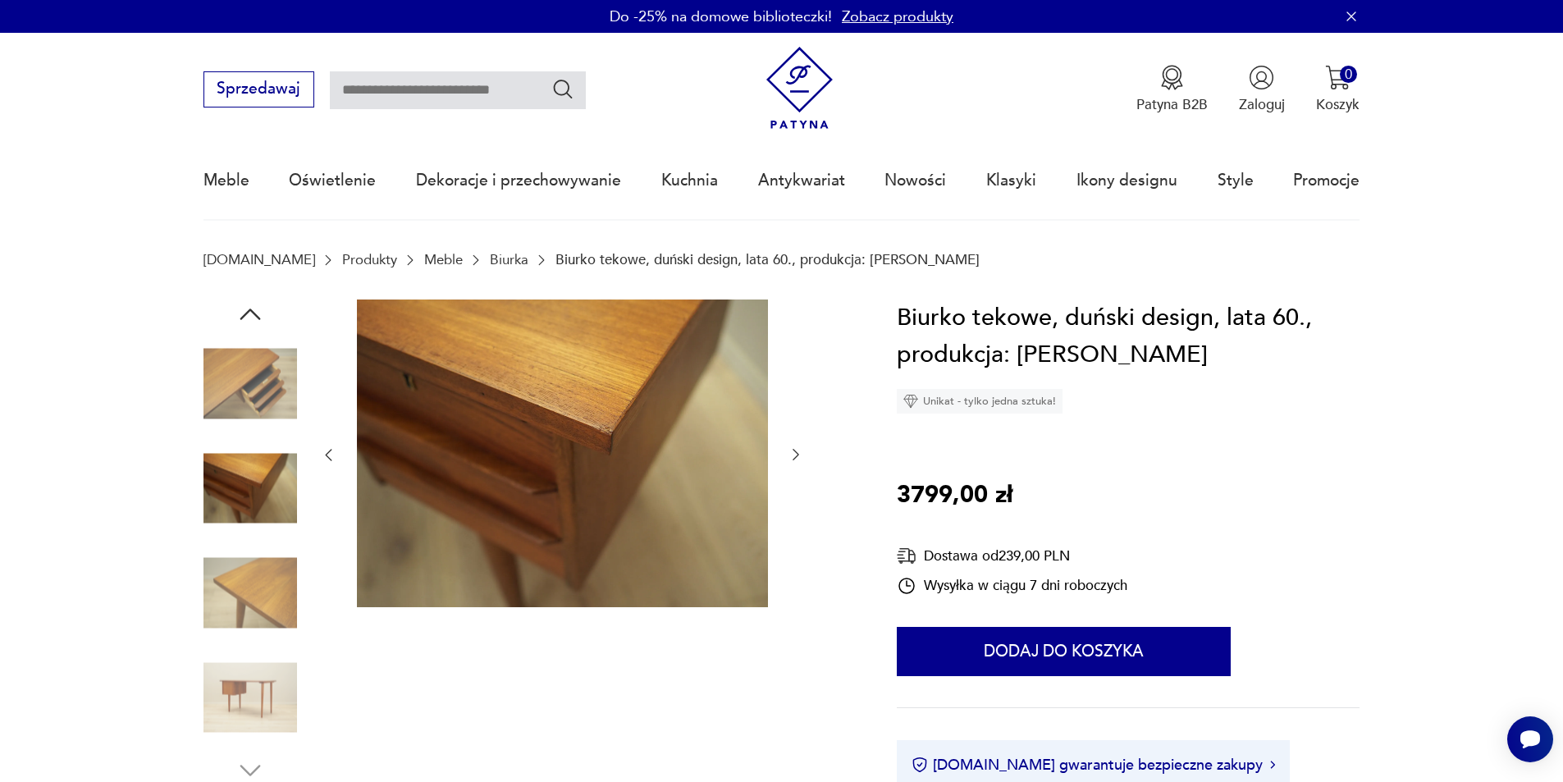
click at [291, 430] on img at bounding box center [250, 384] width 94 height 94
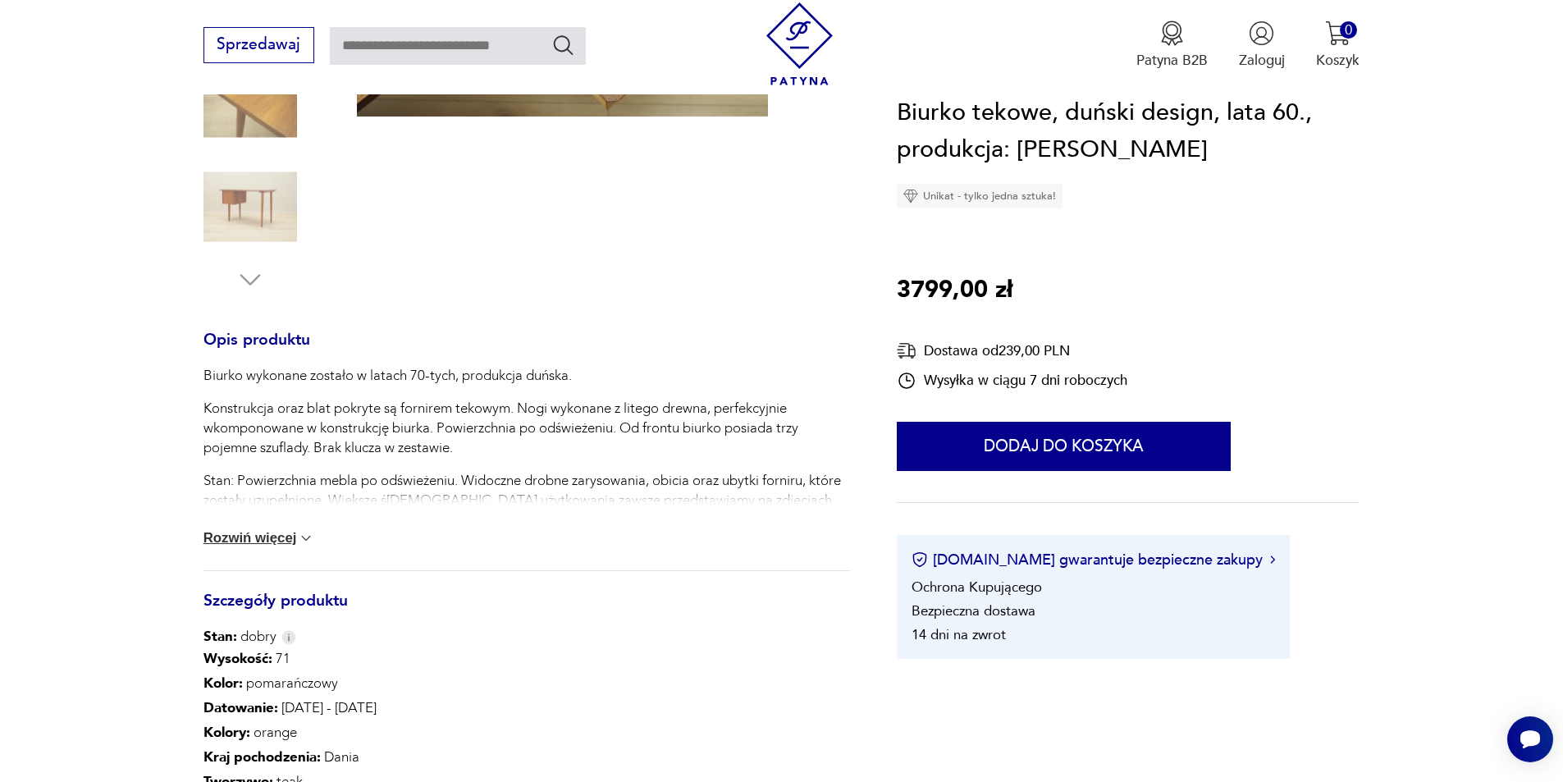
scroll to position [492, 0]
click at [277, 544] on button "Rozwiń więcej" at bounding box center [259, 536] width 112 height 16
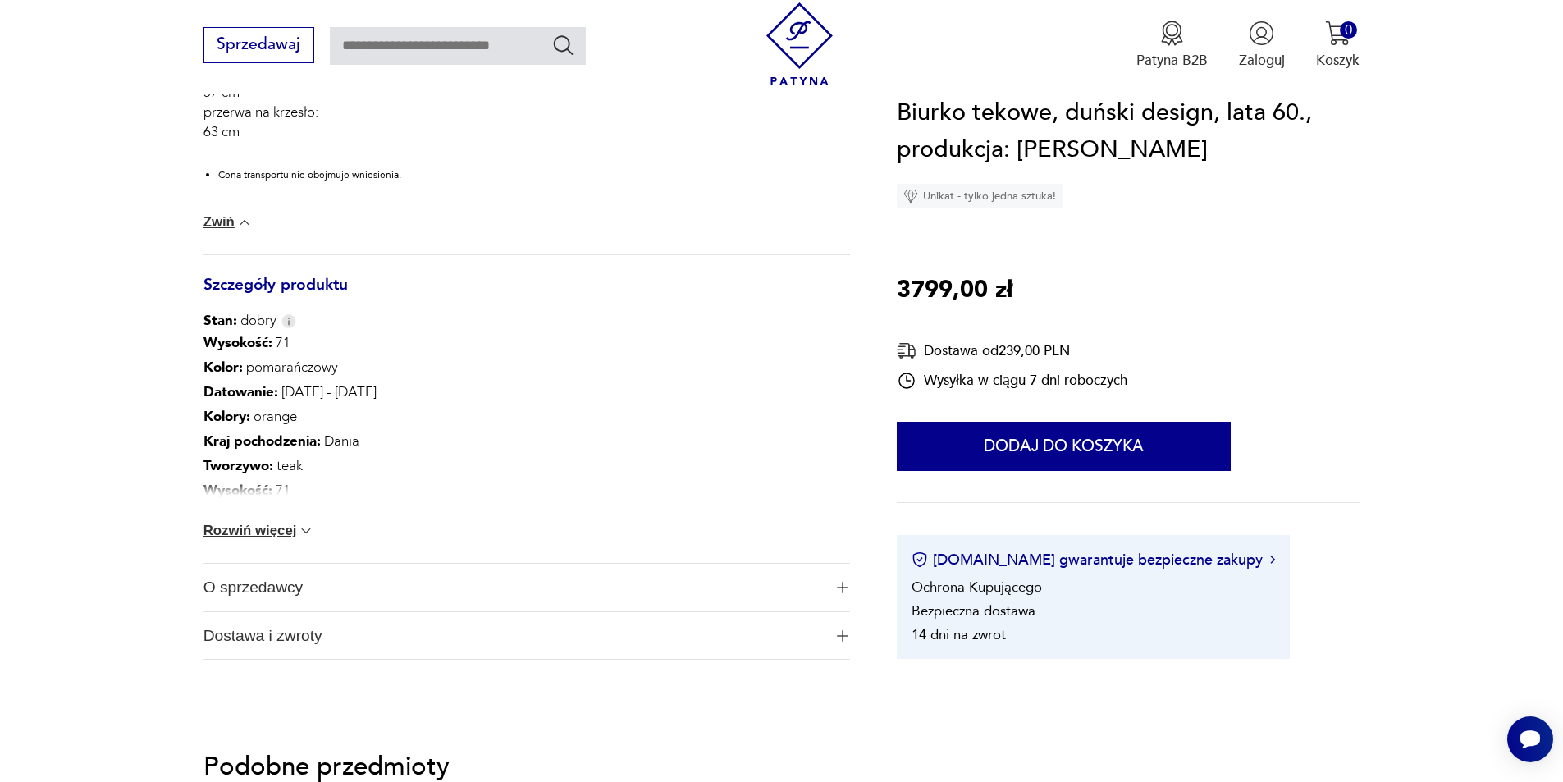
scroll to position [1148, 0]
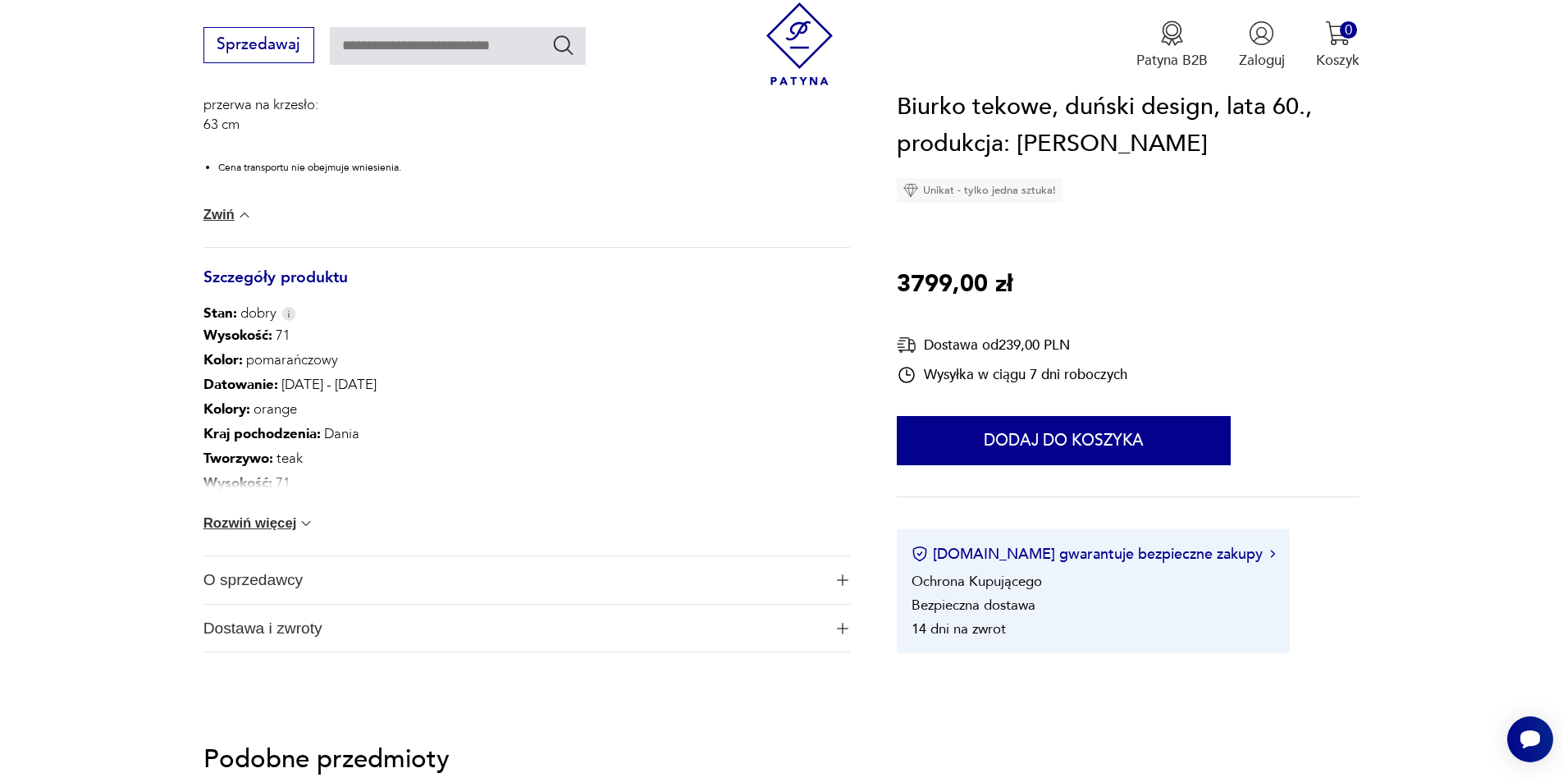
click at [254, 520] on button "Rozwiń więcej" at bounding box center [259, 523] width 112 height 16
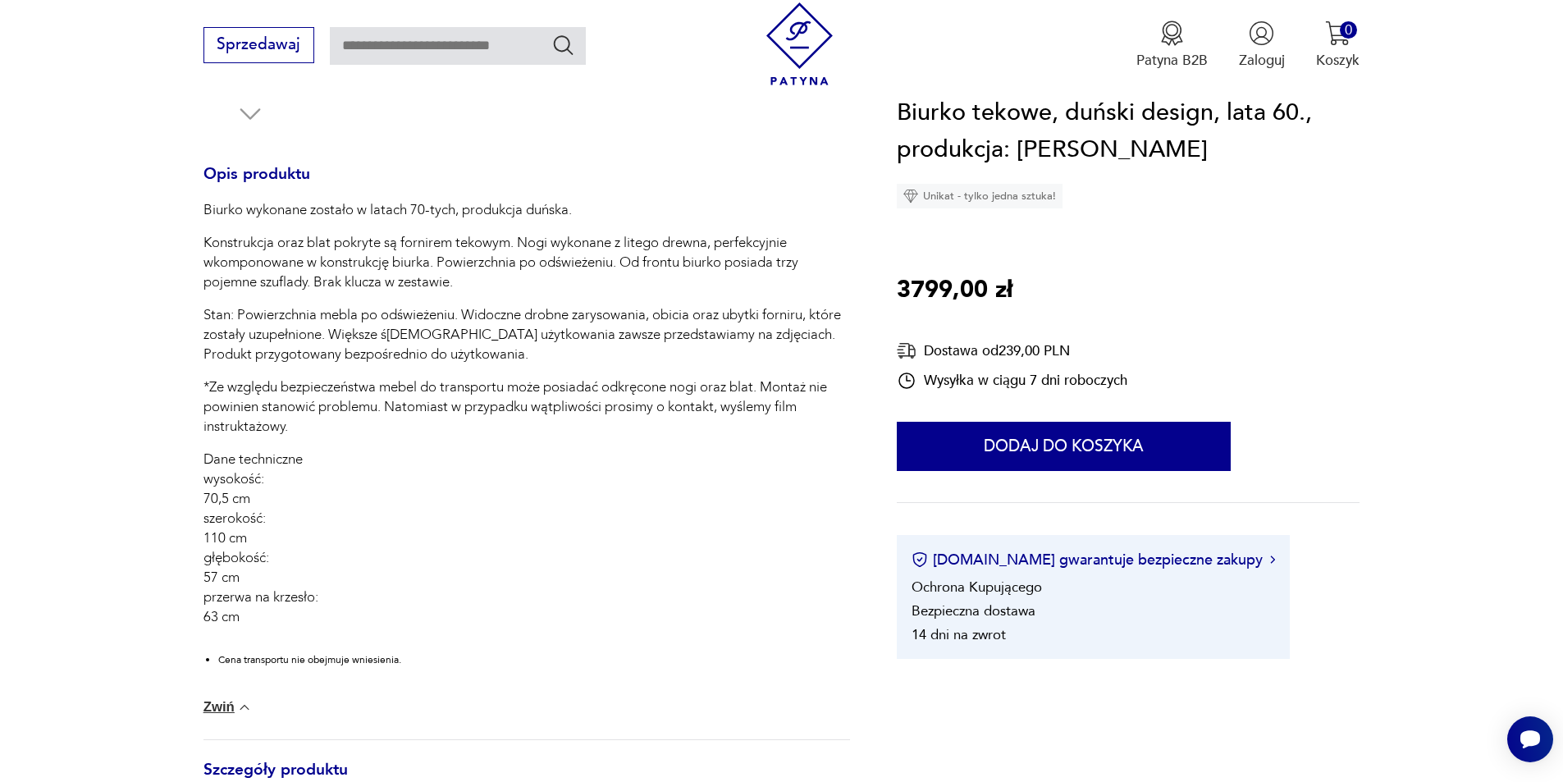
scroll to position [82, 0]
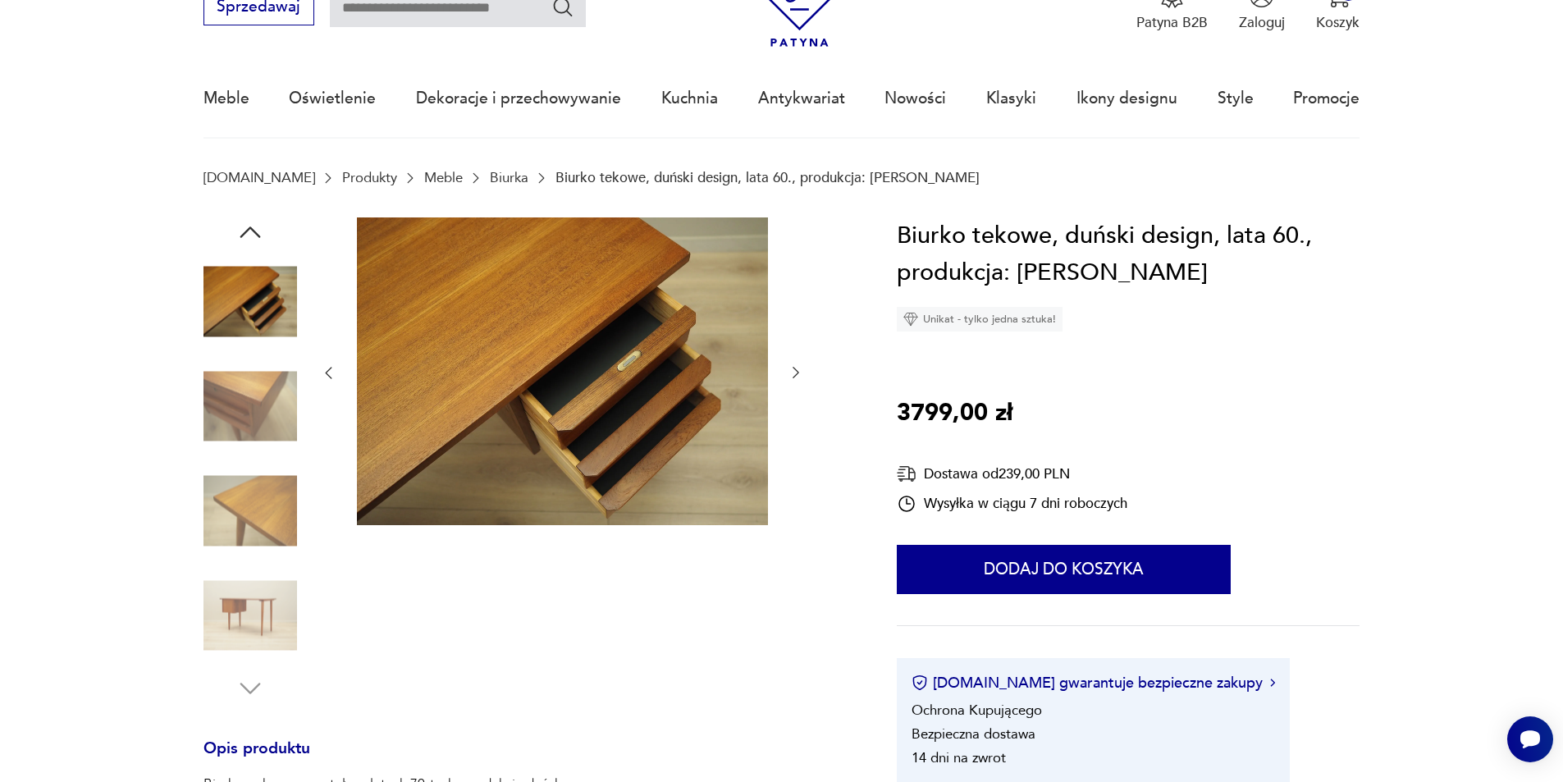
click at [282, 398] on img at bounding box center [250, 406] width 94 height 94
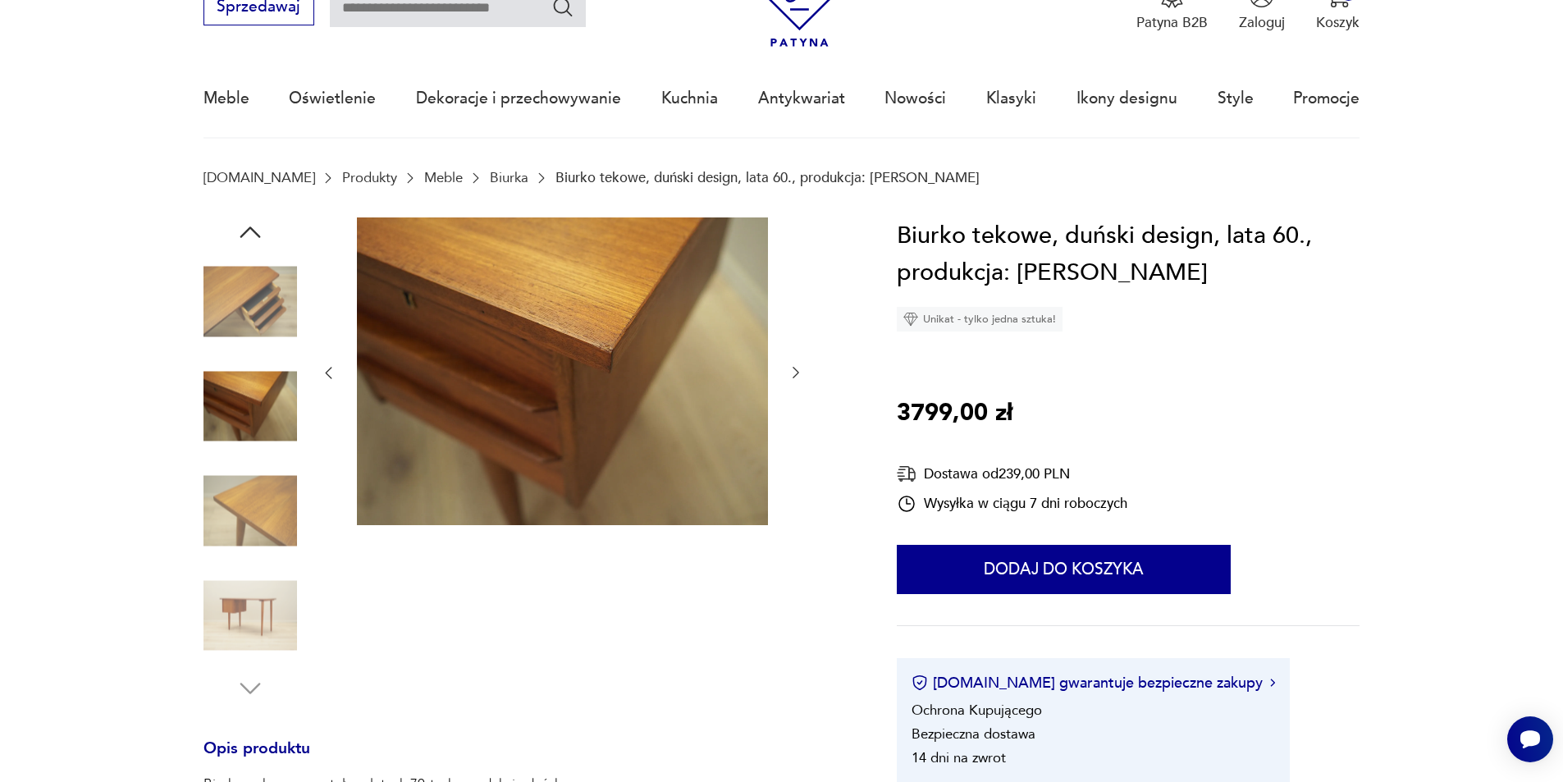
click at [260, 518] on img at bounding box center [250, 511] width 94 height 94
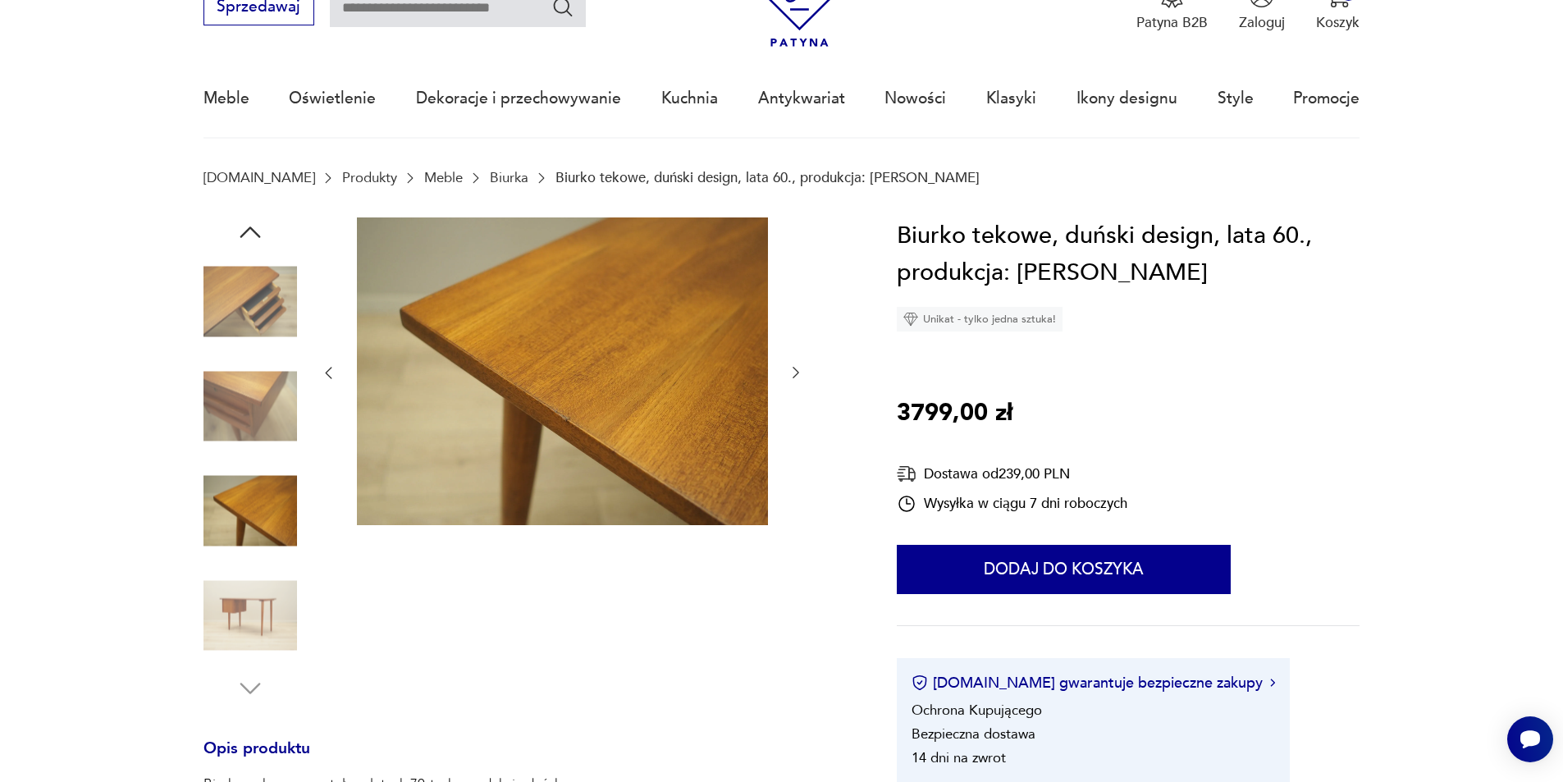
click at [246, 619] on img at bounding box center [250, 615] width 94 height 94
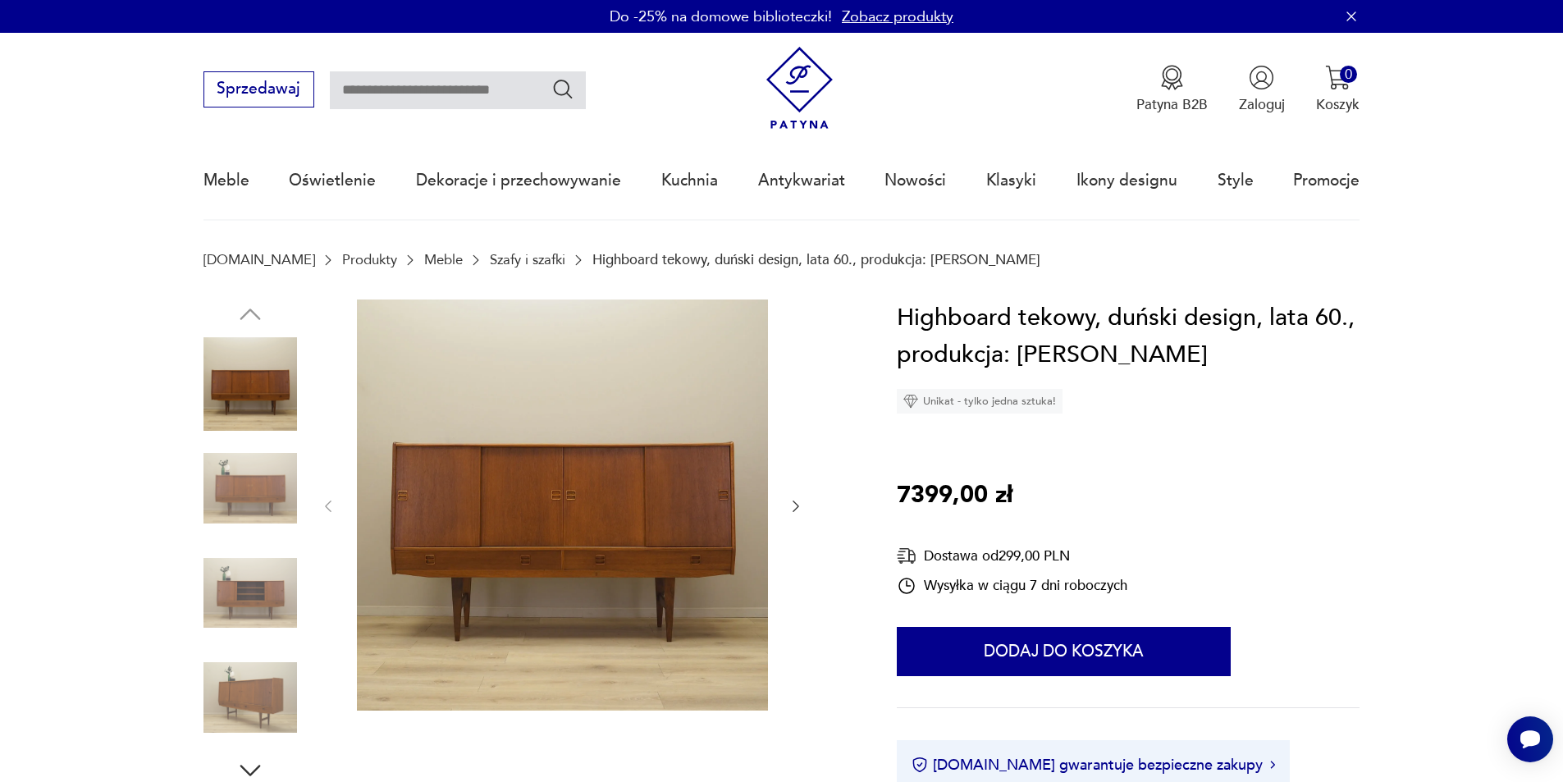
click at [256, 511] on img at bounding box center [250, 488] width 94 height 94
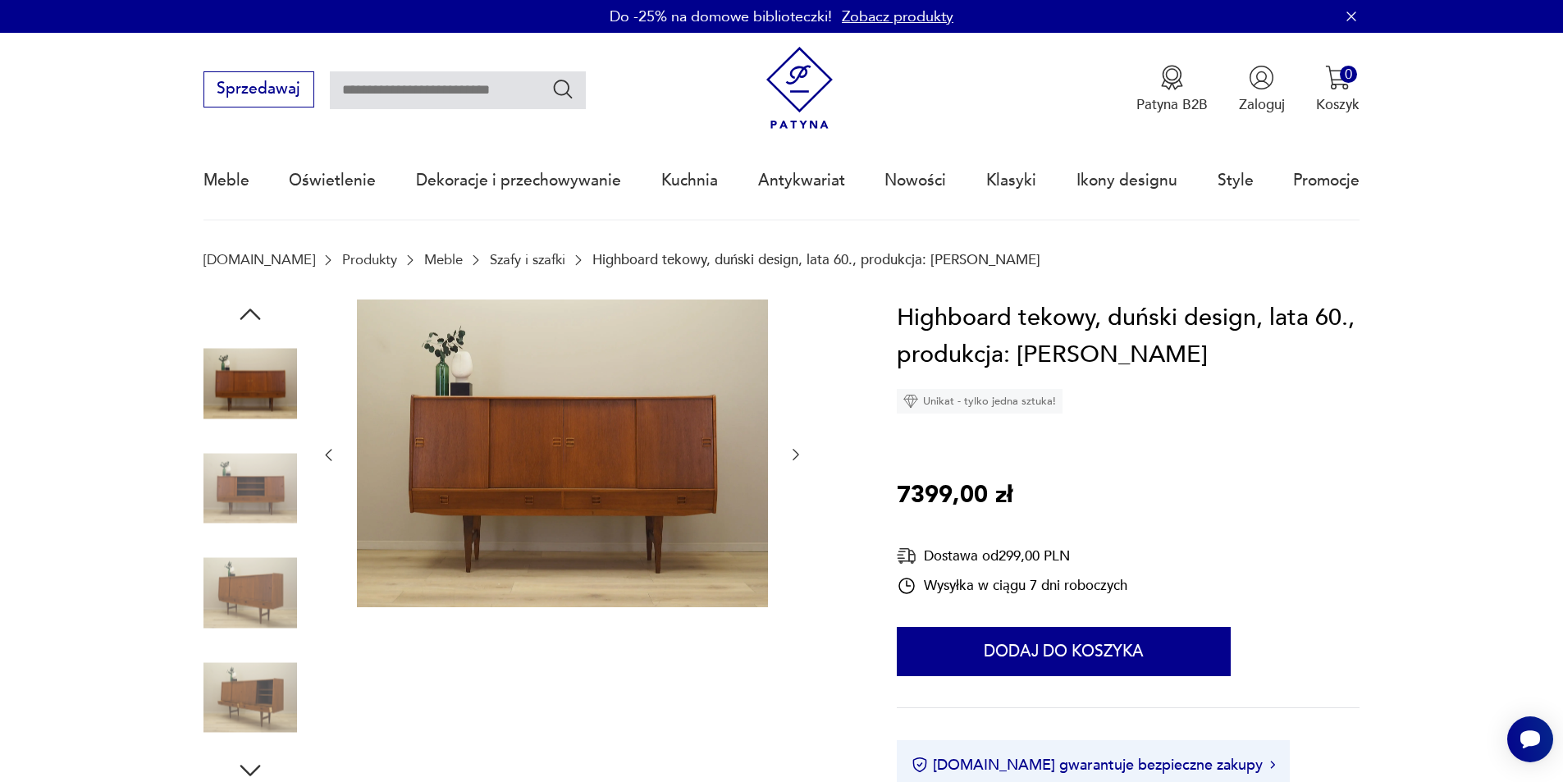
click at [256, 526] on img at bounding box center [250, 488] width 94 height 94
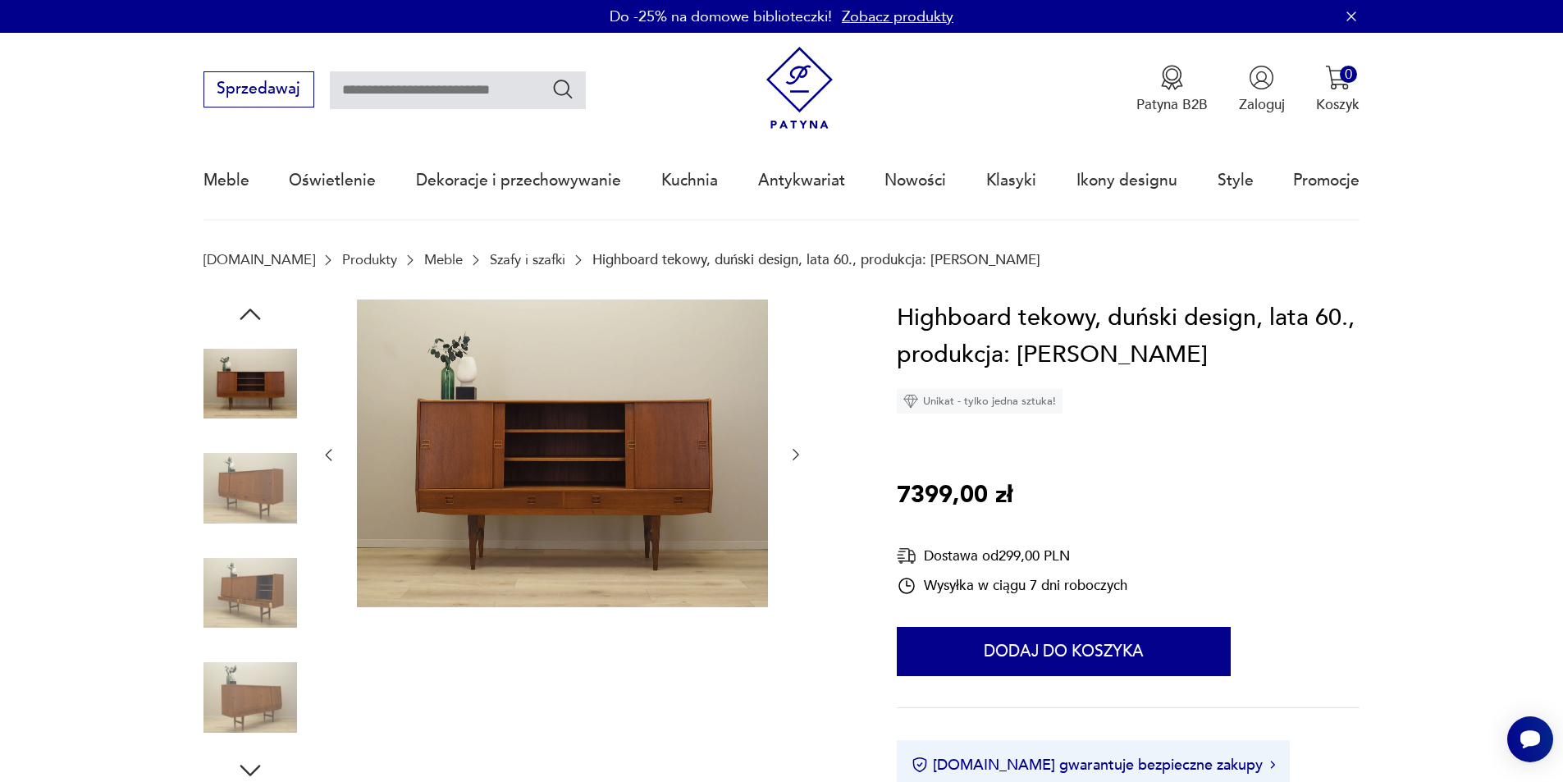
click at [243, 568] on img at bounding box center [250, 593] width 94 height 94
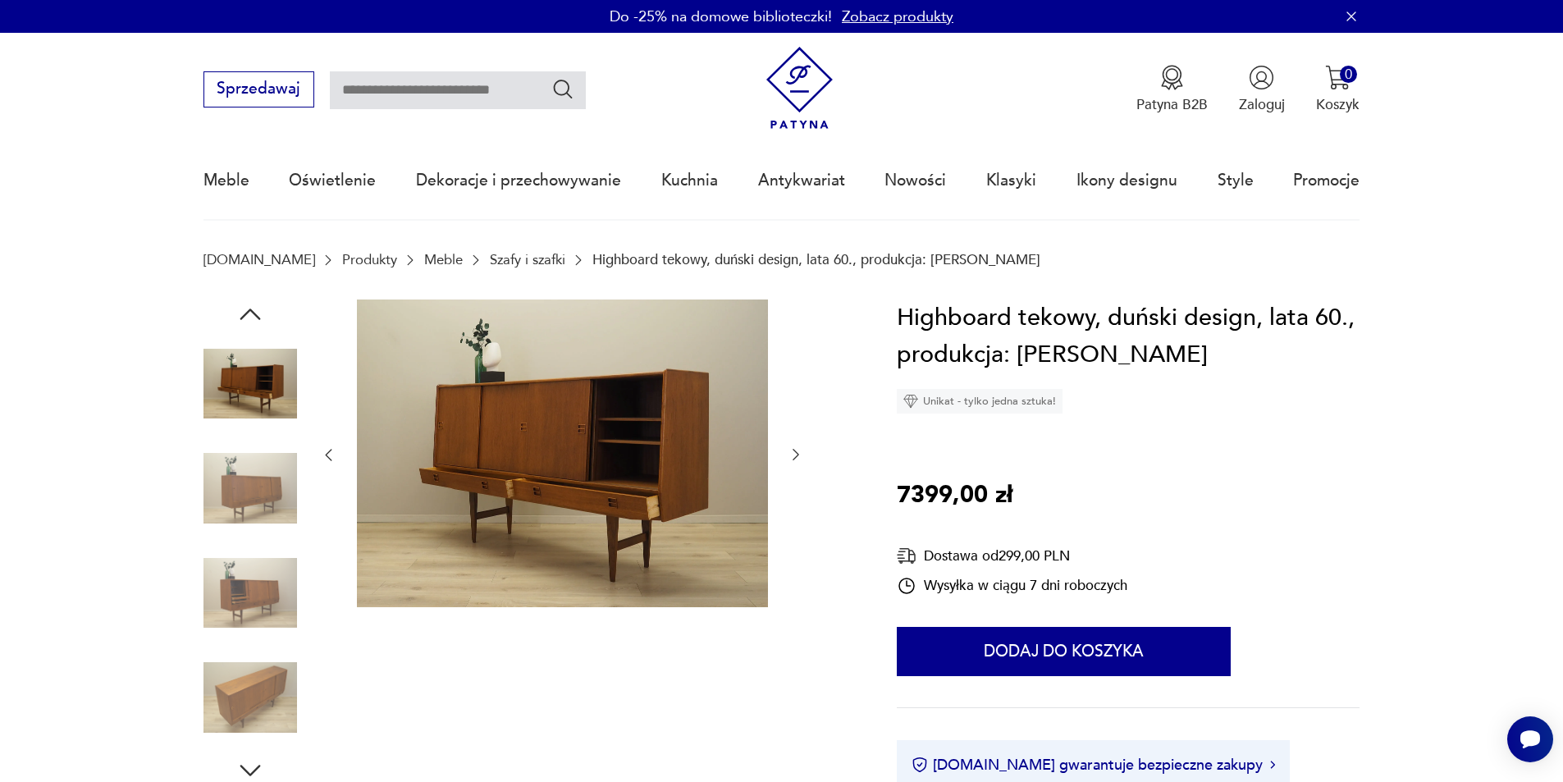
click at [244, 586] on img at bounding box center [250, 593] width 94 height 94
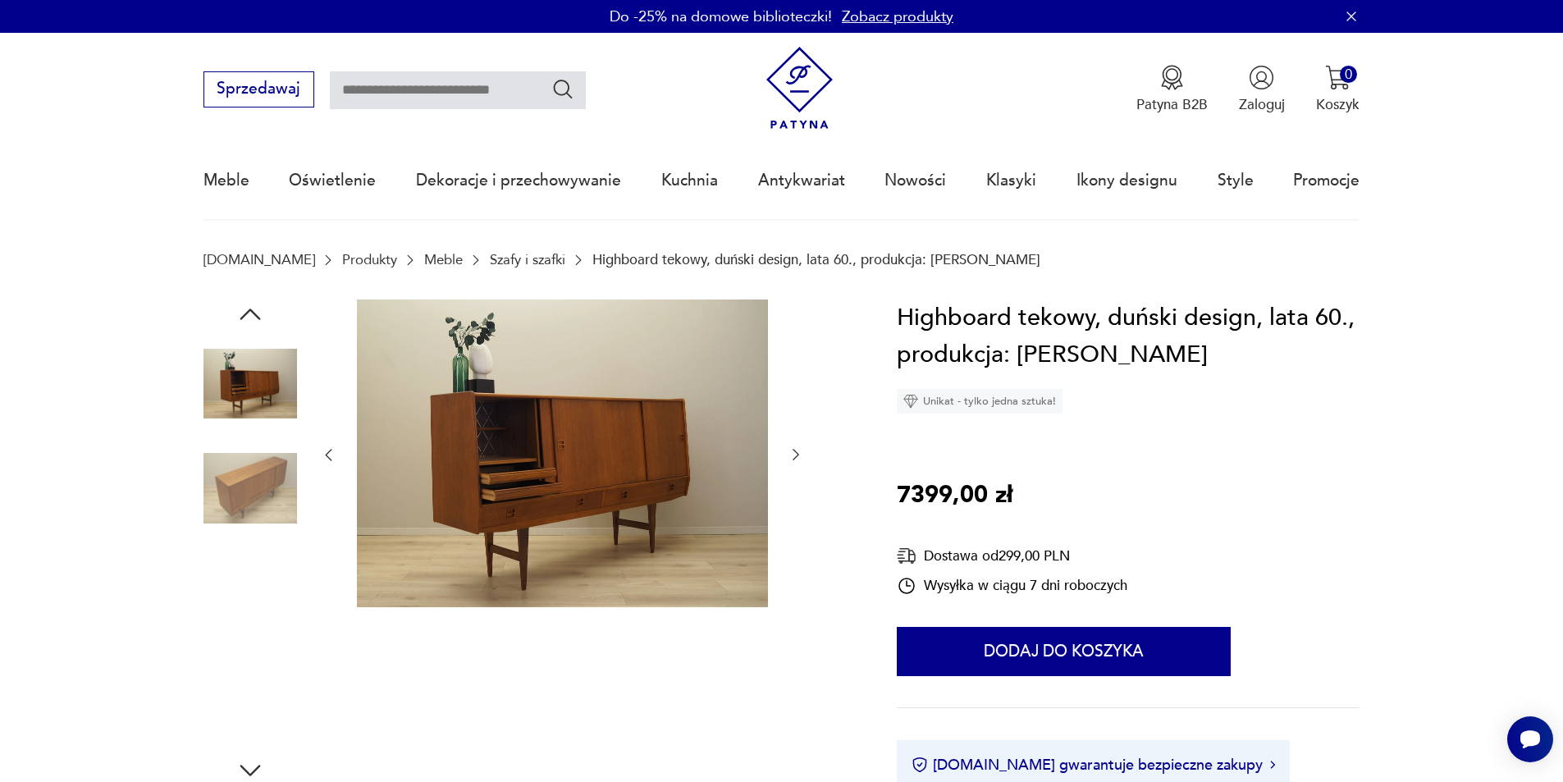
click at [239, 640] on div at bounding box center [250, 594] width 94 height 97
